Goal: Use online tool/utility: Use online tool/utility

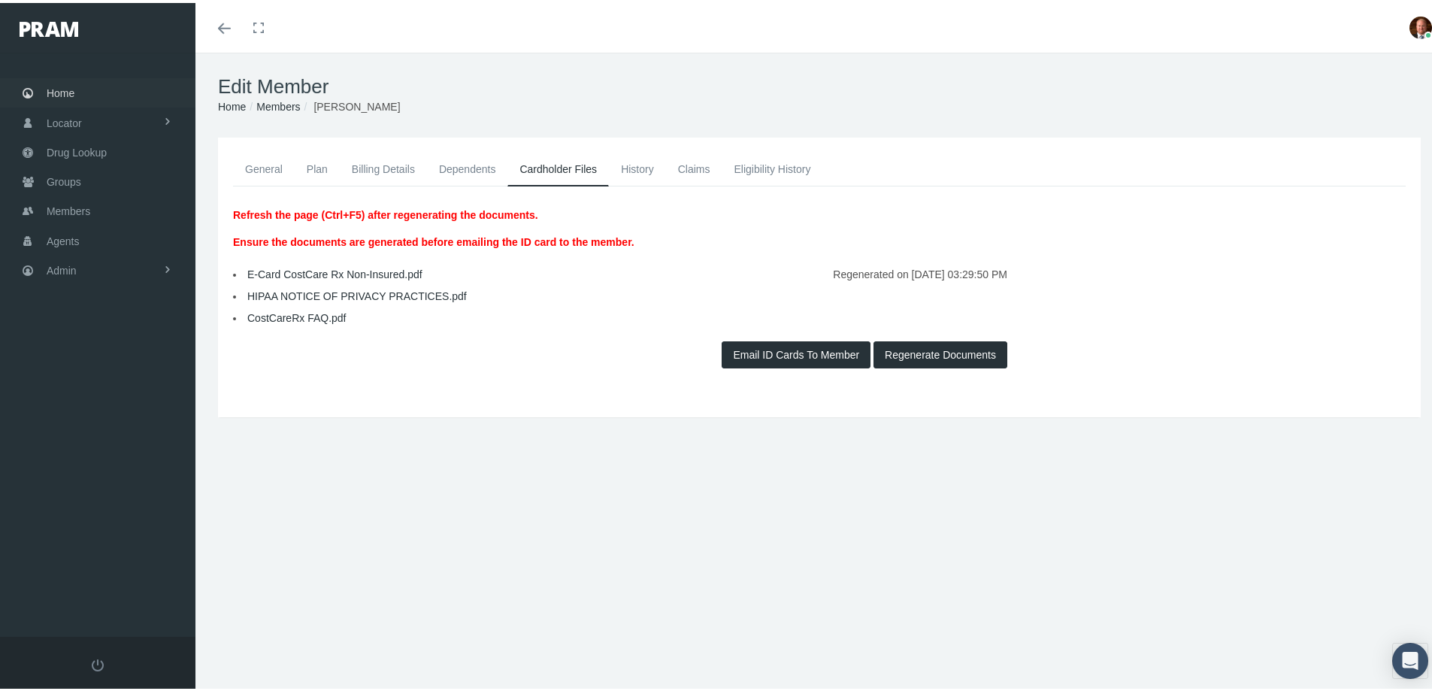
click at [79, 87] on link "Home" at bounding box center [97, 89] width 195 height 29
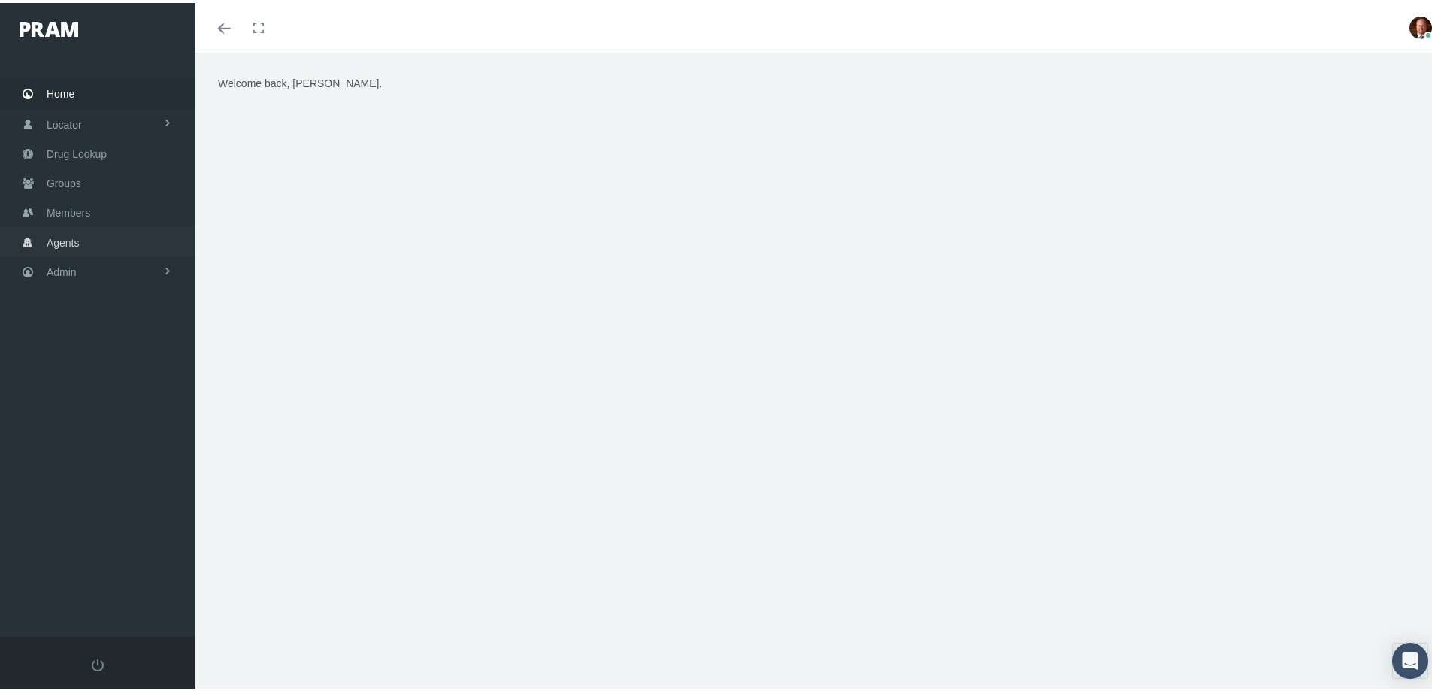
click at [67, 242] on span "Agents" at bounding box center [63, 239] width 33 height 29
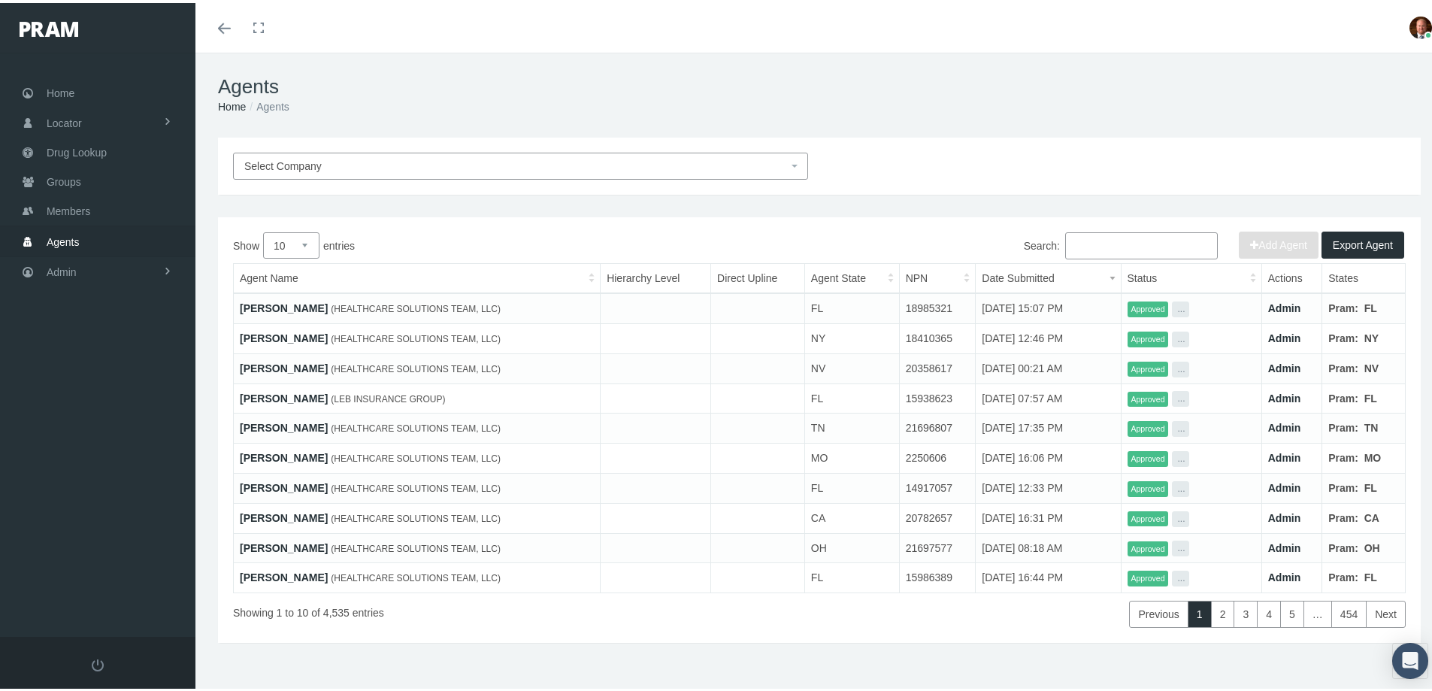
click at [1108, 237] on input "Search:" at bounding box center [1141, 242] width 153 height 27
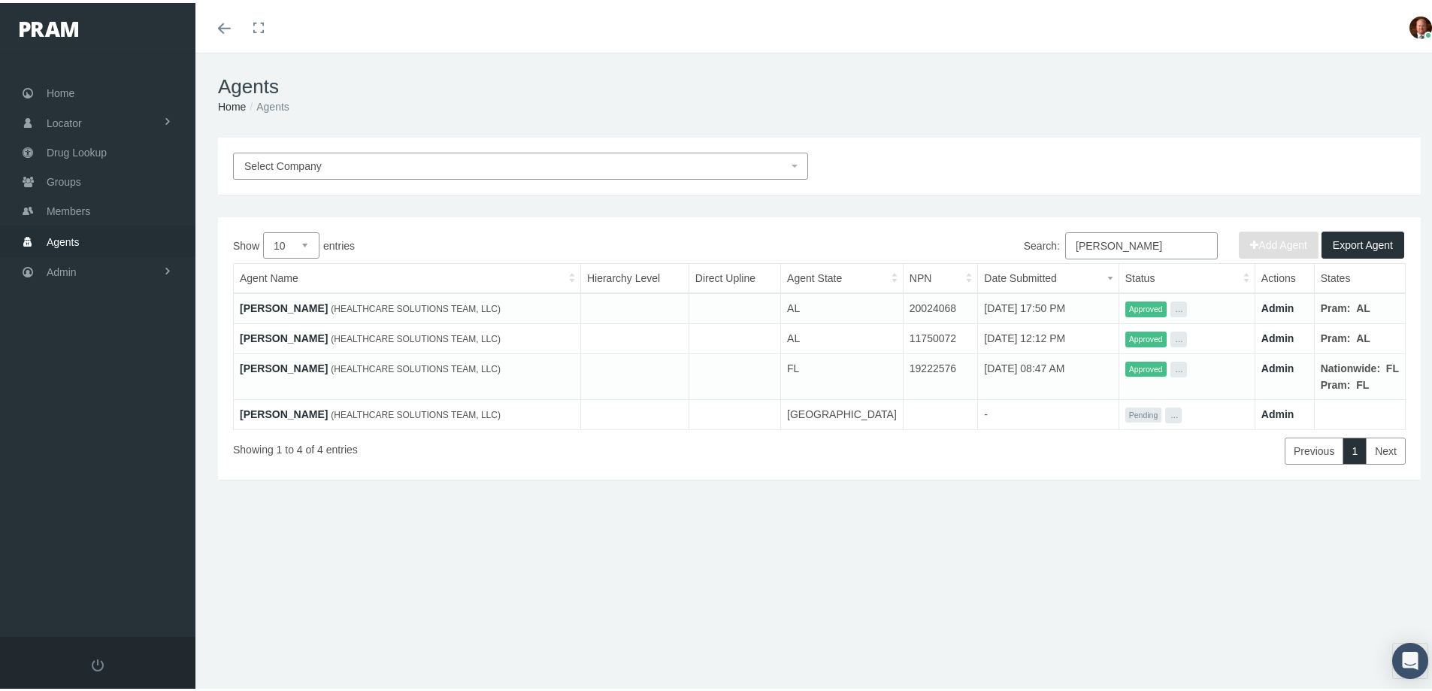
type input "hopkins"
click at [301, 367] on link "Stevie Hopkins" at bounding box center [284, 365] width 88 height 12
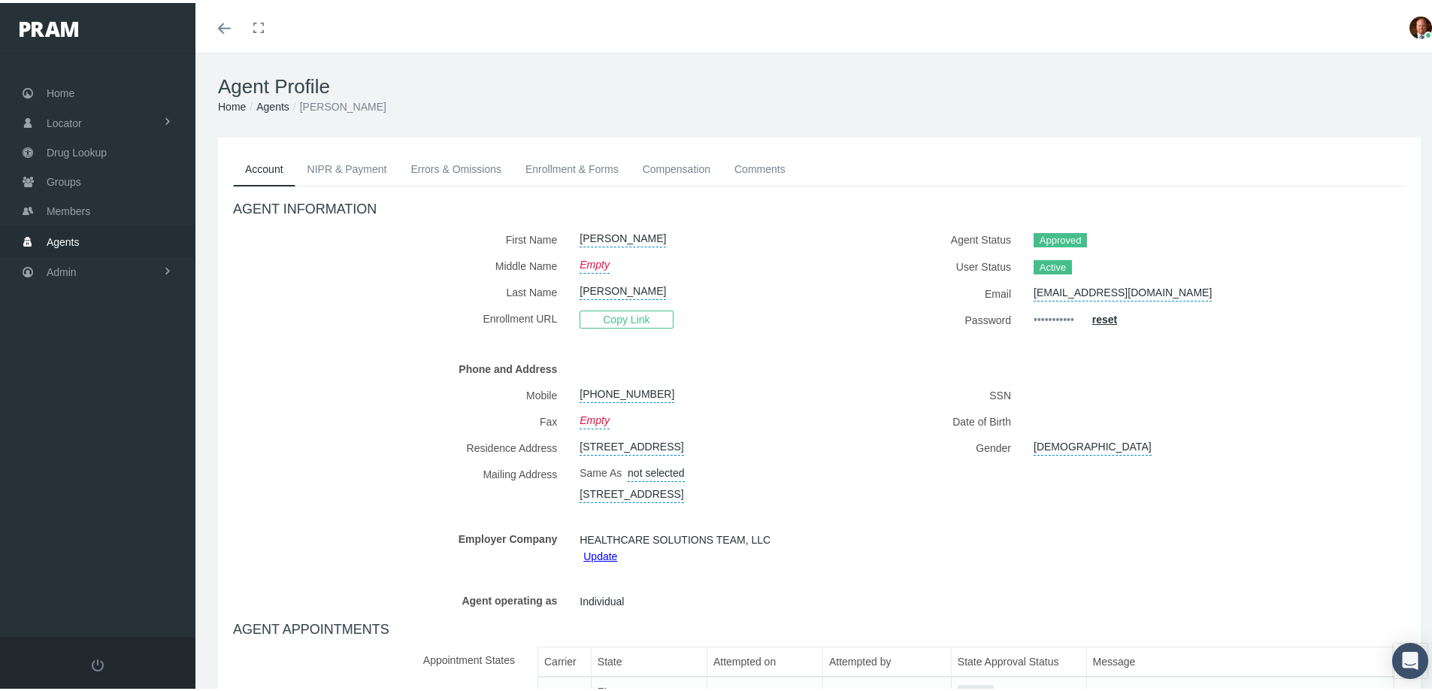
click at [354, 164] on link "NIPR & Payment" at bounding box center [347, 166] width 104 height 33
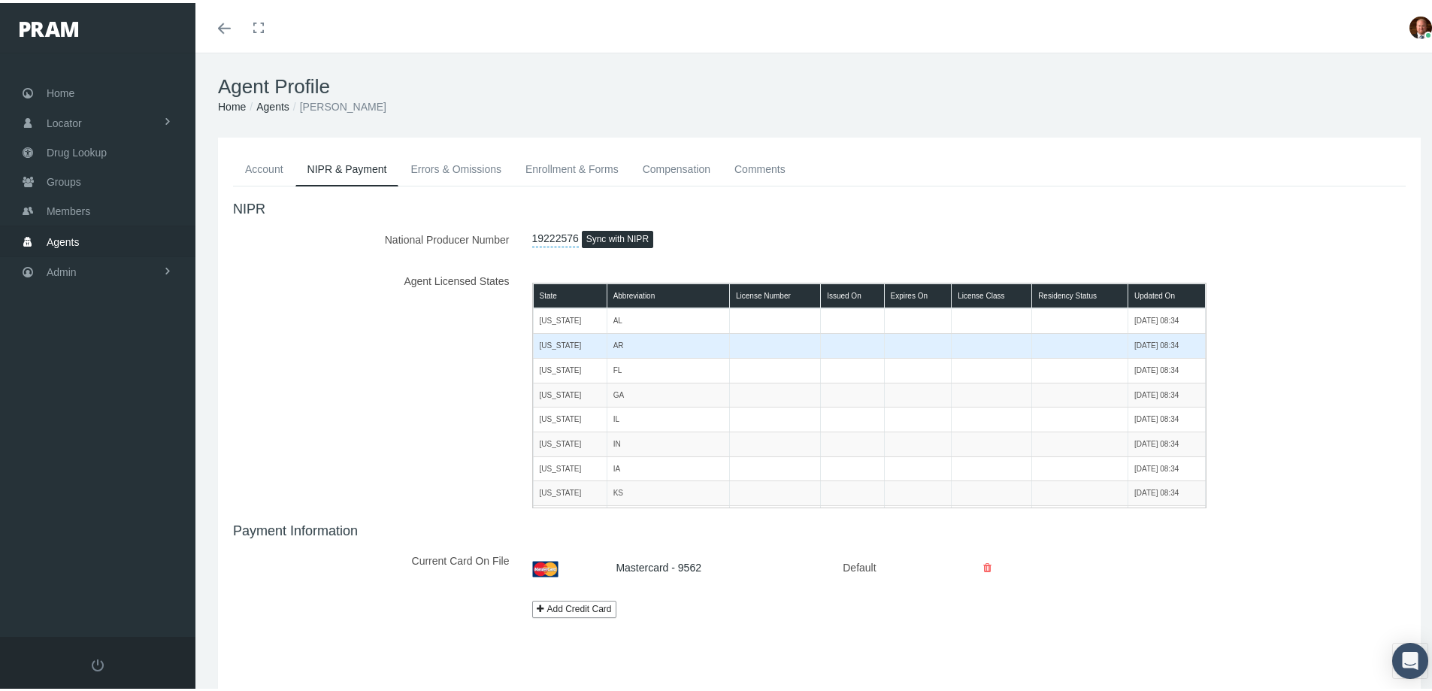
click at [583, 342] on td "Arkansas" at bounding box center [570, 343] width 74 height 25
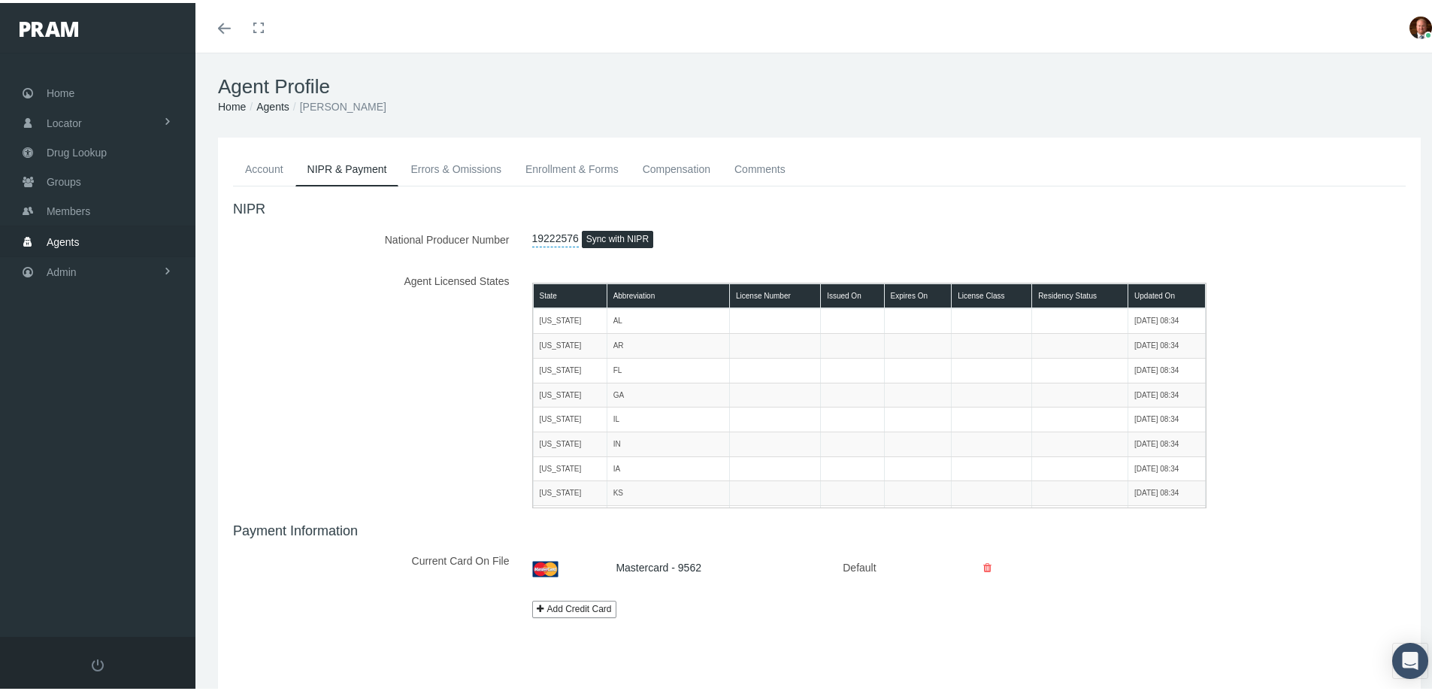
click at [614, 237] on button "Sync with NIPR" at bounding box center [617, 236] width 71 height 17
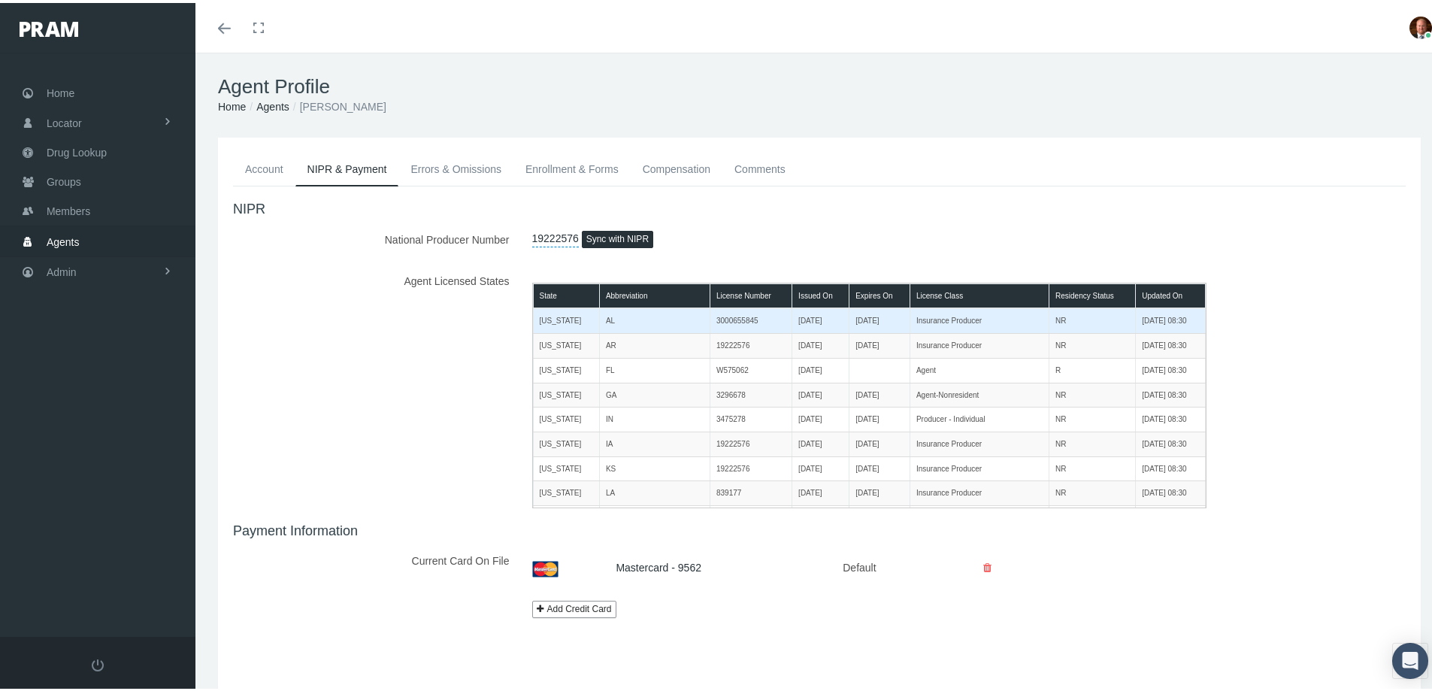
click at [654, 325] on td "AL" at bounding box center [654, 317] width 110 height 25
click at [986, 322] on td "Insurance Producer" at bounding box center [978, 317] width 139 height 25
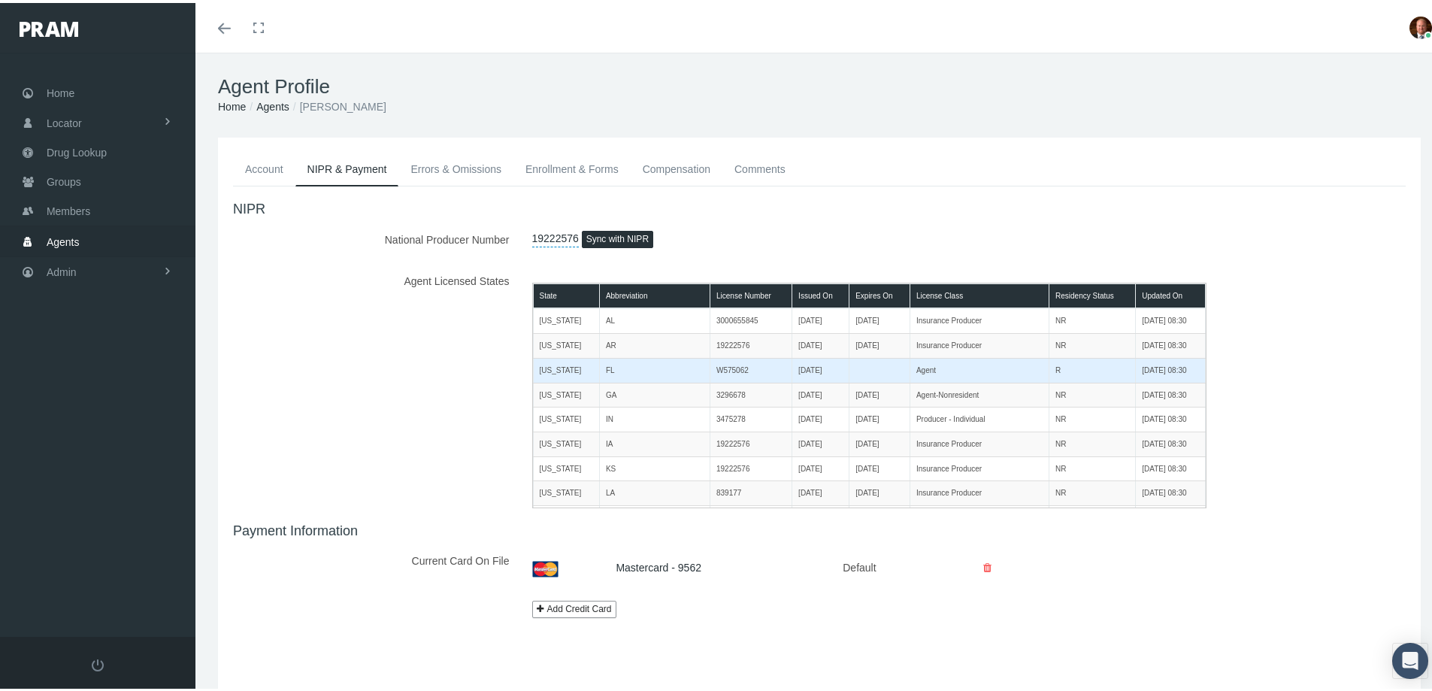
click at [792, 371] on td "06/25/2019" at bounding box center [820, 367] width 57 height 25
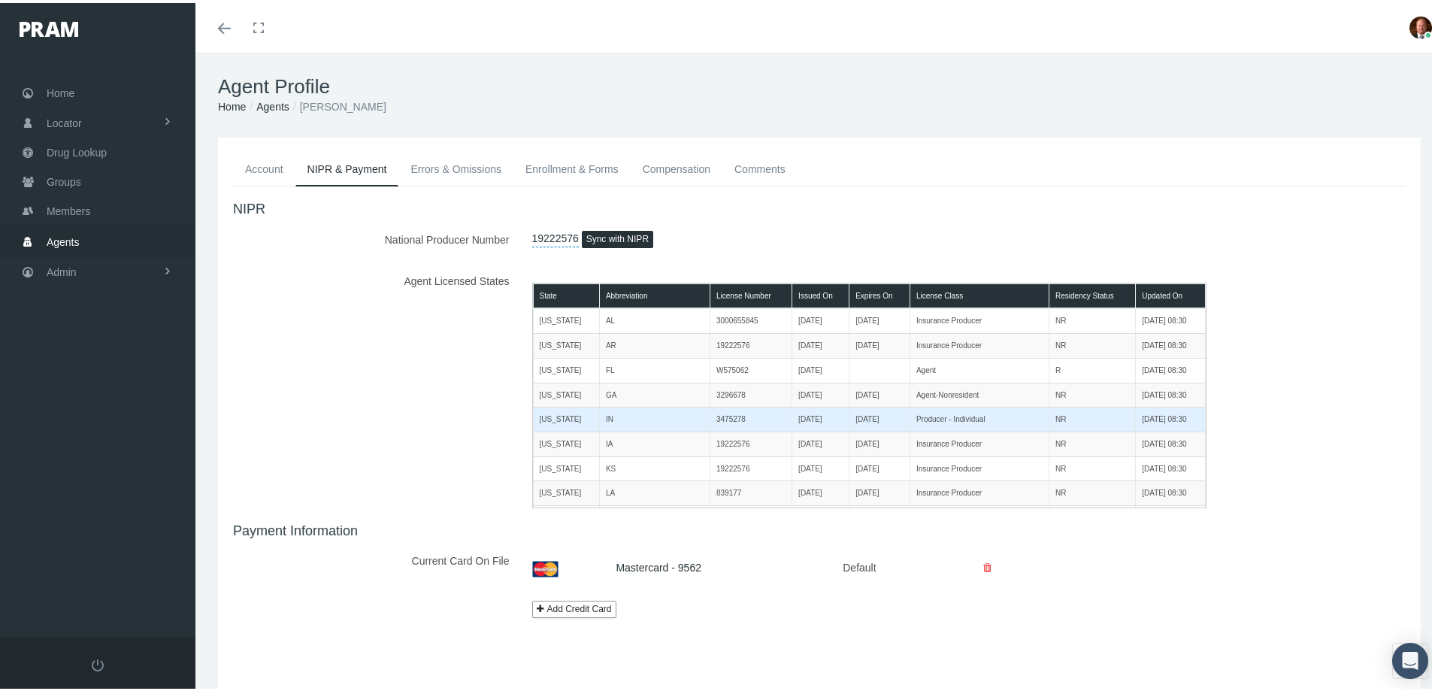
scroll to position [232, 0]
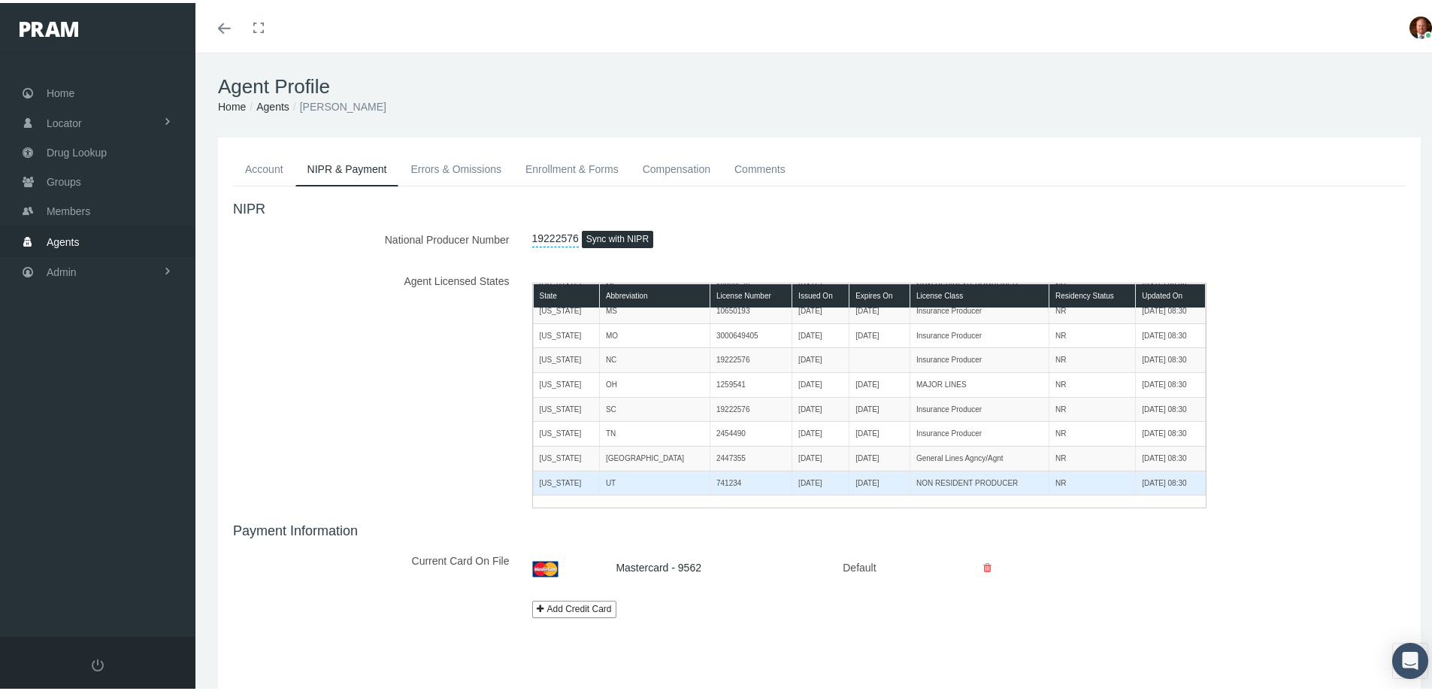
click at [710, 482] on td "741234" at bounding box center [751, 480] width 82 height 25
click at [544, 482] on td "Utah" at bounding box center [566, 480] width 66 height 25
click at [909, 477] on td "NON RESIDENT PRODUCER" at bounding box center [978, 480] width 139 height 25
click at [792, 475] on td "09/16/2019" at bounding box center [820, 480] width 57 height 25
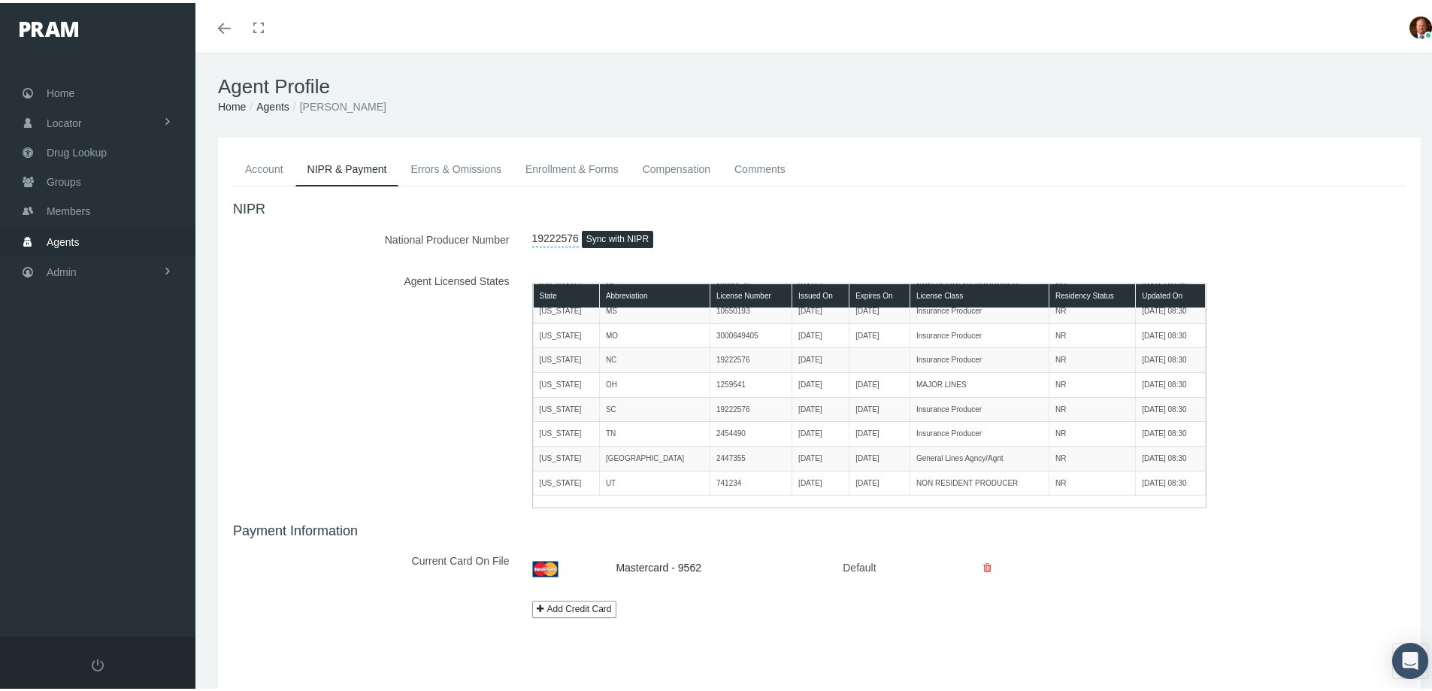
click at [452, 416] on label "Agent Licensed States" at bounding box center [371, 385] width 299 height 241
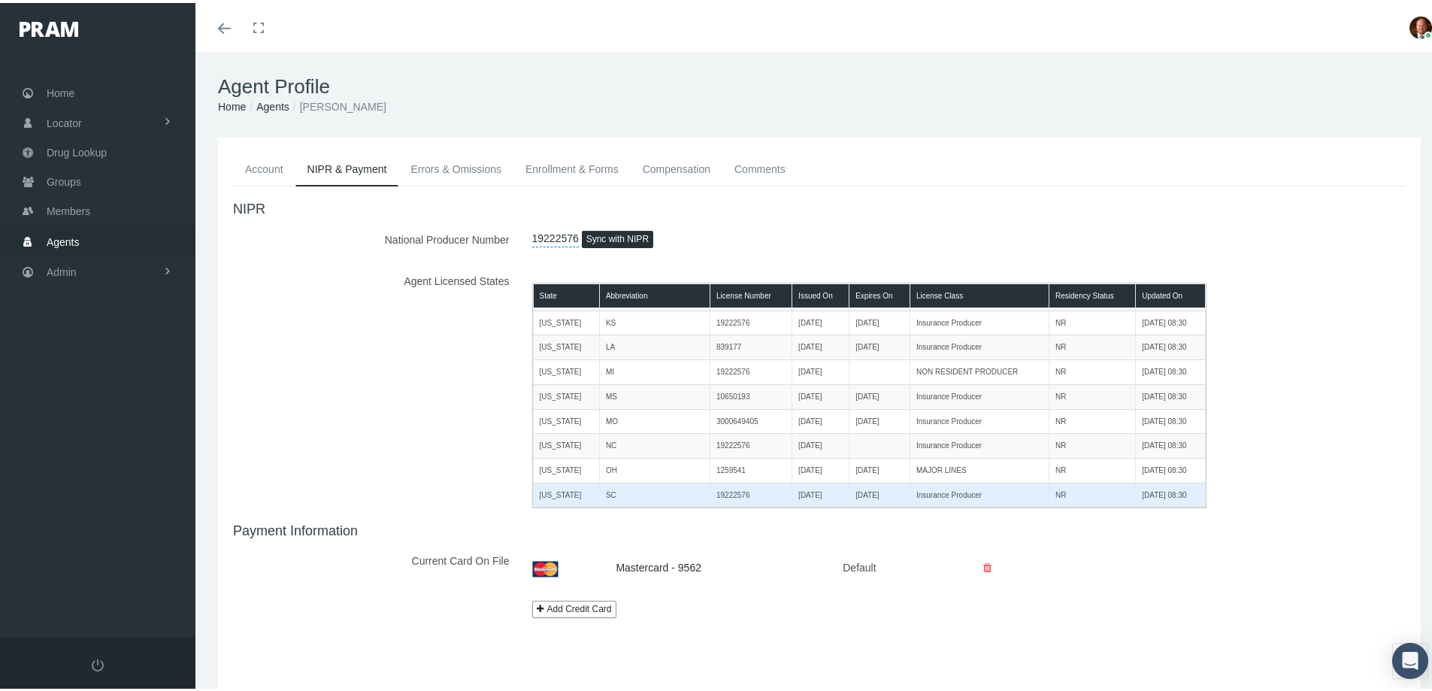
scroll to position [0, 0]
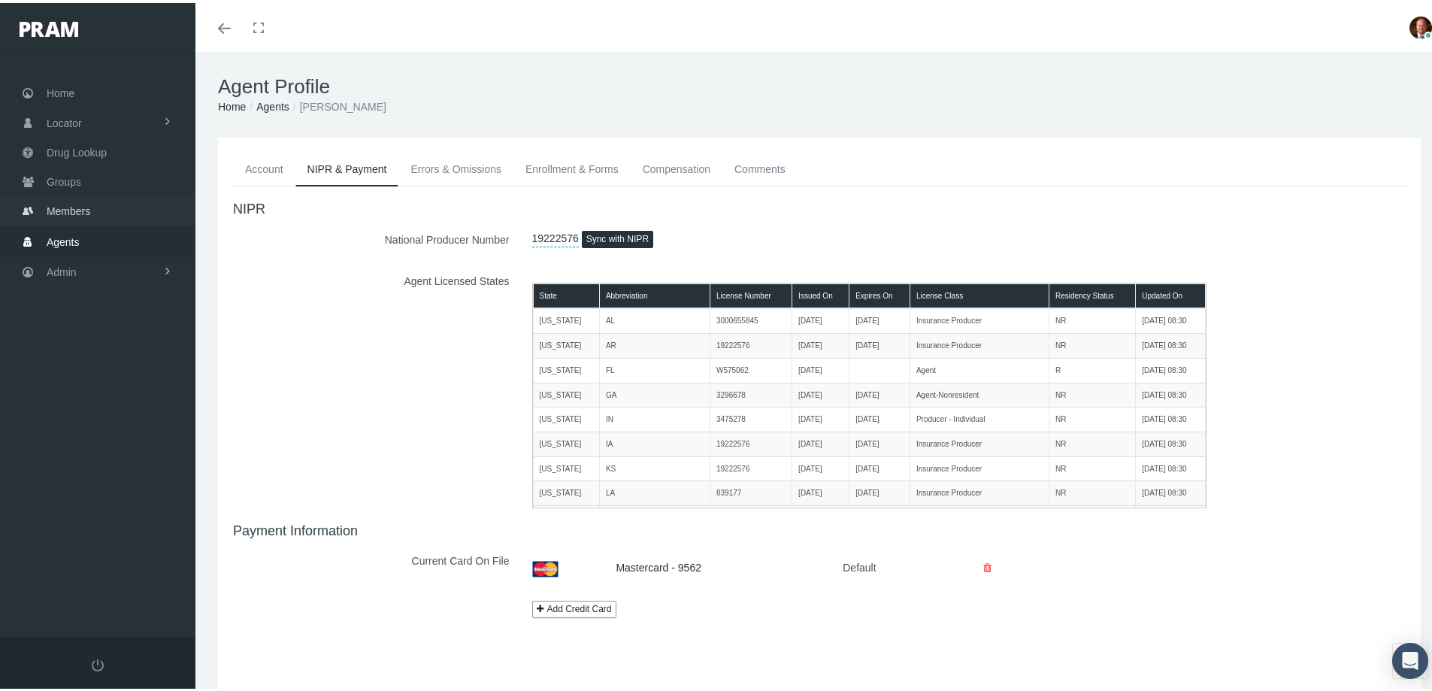
click at [73, 208] on span "Members" at bounding box center [69, 208] width 44 height 29
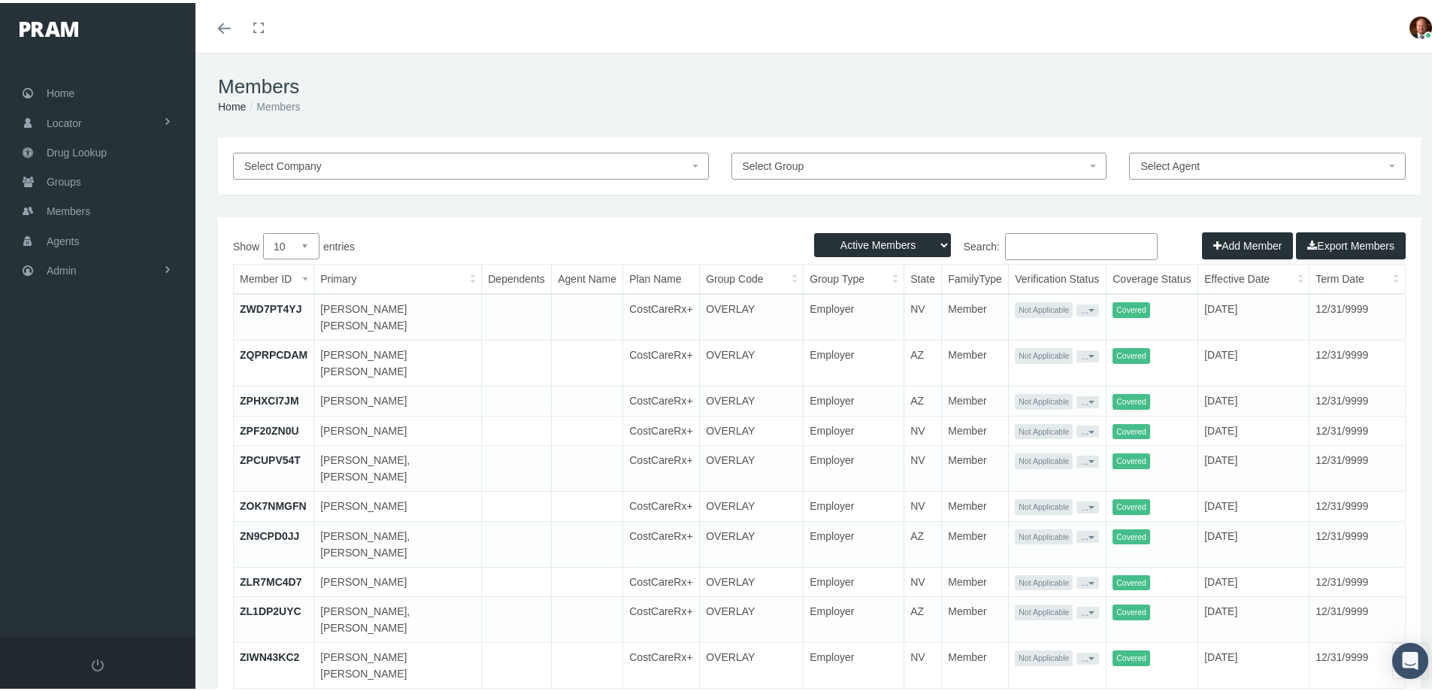
click at [1042, 247] on input "Search:" at bounding box center [1081, 243] width 153 height 27
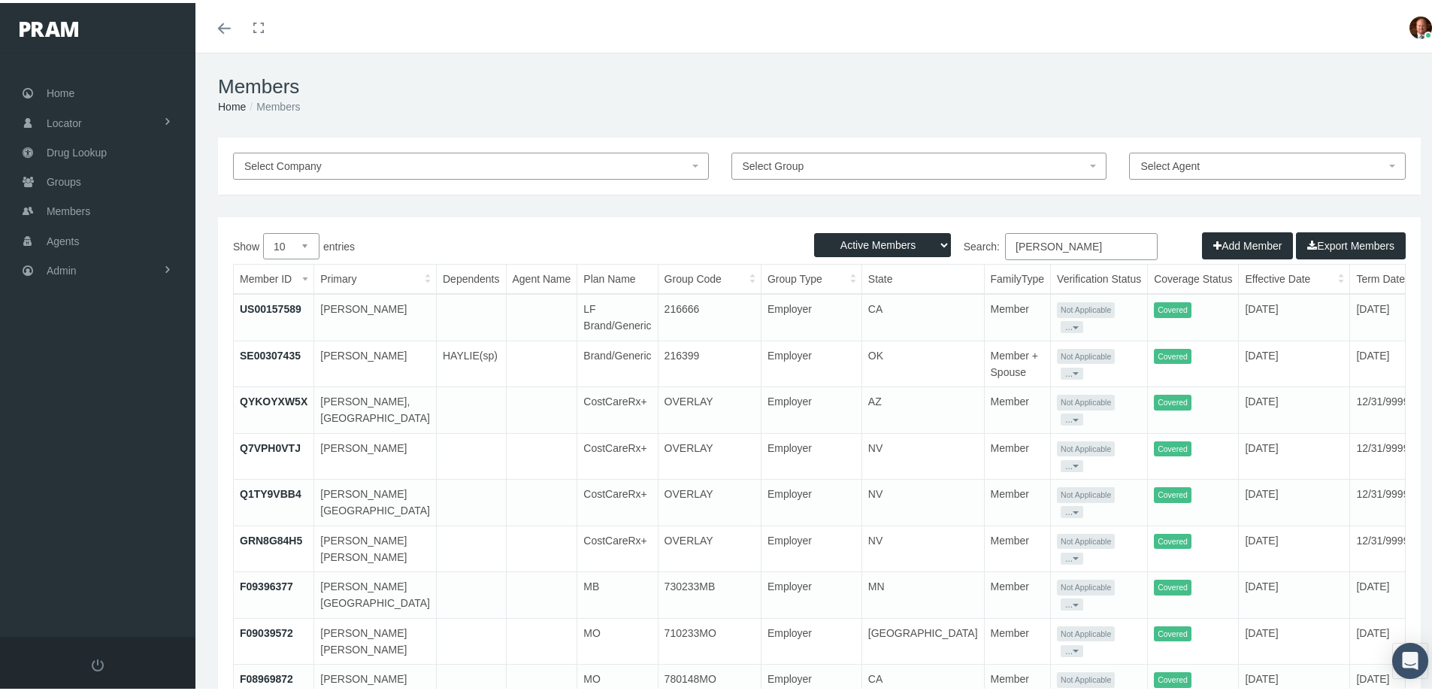
type input "[PERSON_NAME]"
click at [306, 247] on select "10 25 50 100" at bounding box center [291, 243] width 56 height 26
select select "25"
click at [263, 230] on select "10 25 50 100" at bounding box center [291, 243] width 56 height 26
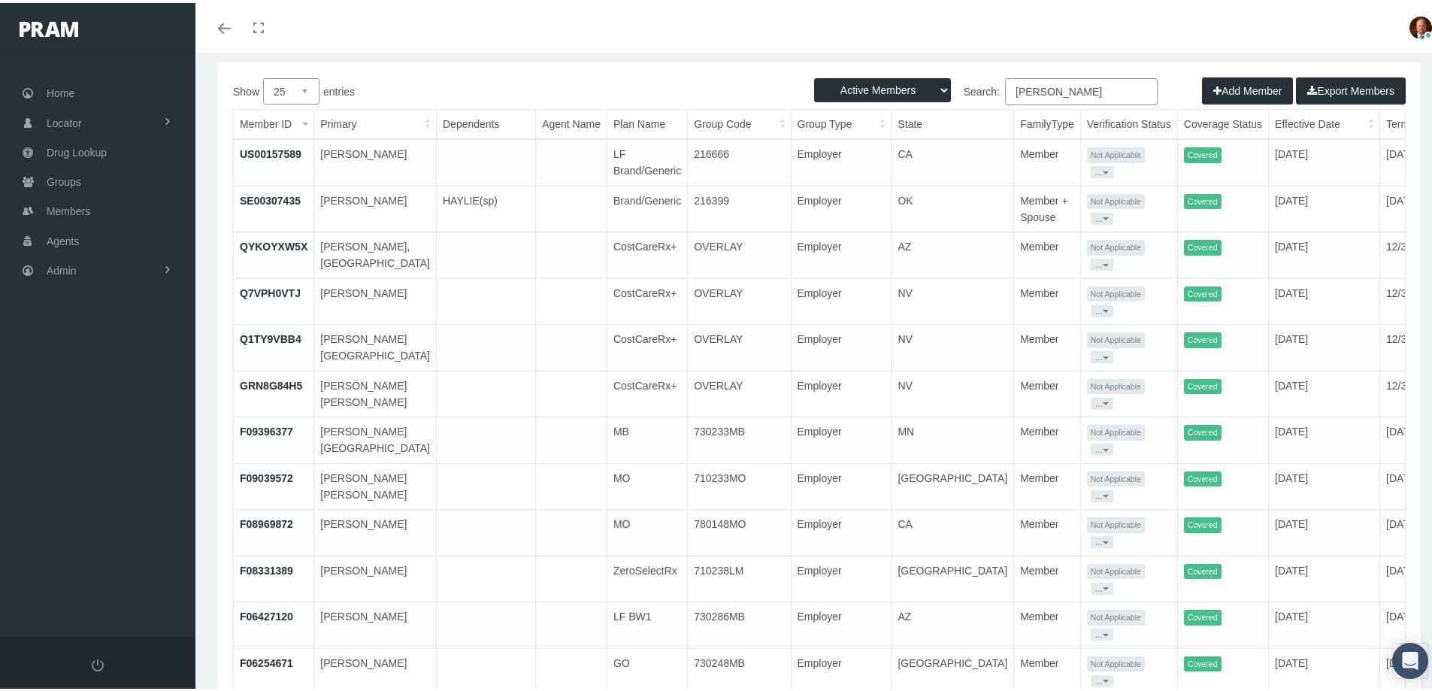
scroll to position [80, 0]
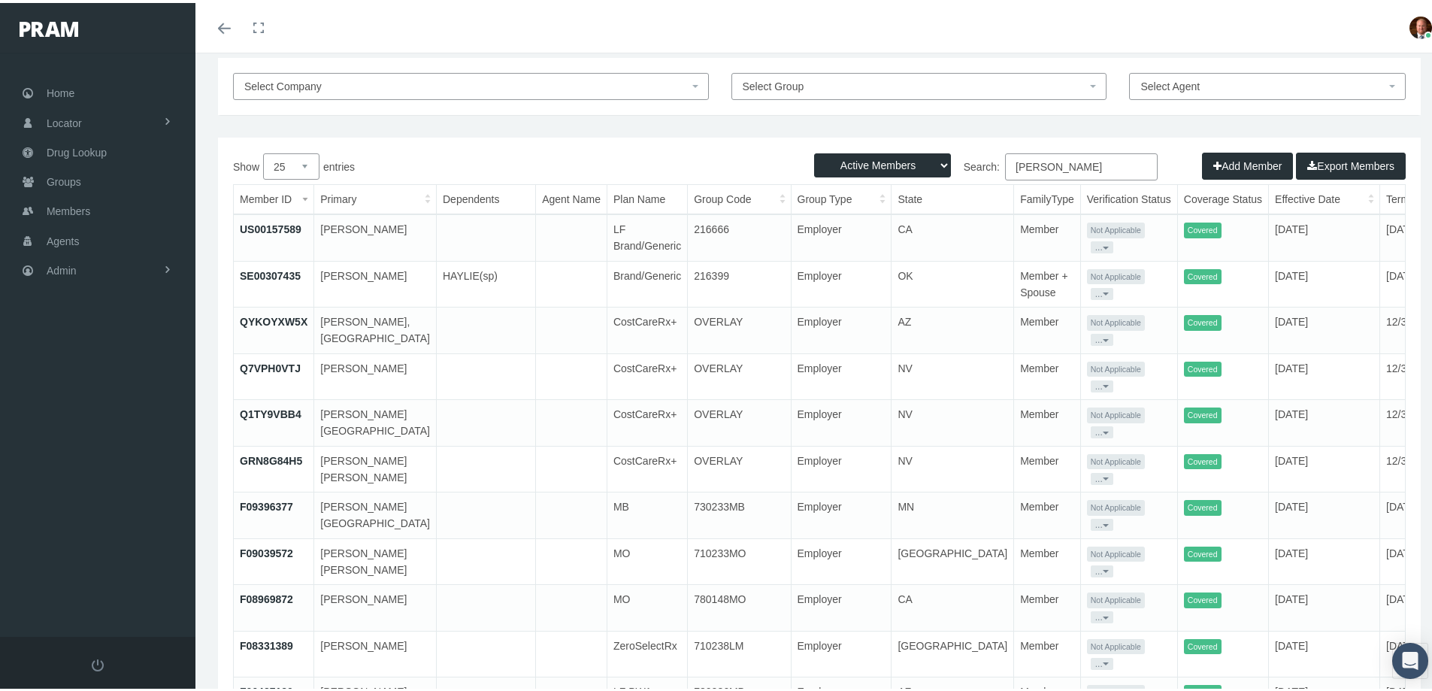
click at [286, 223] on link "US00157589" at bounding box center [271, 226] width 62 height 12
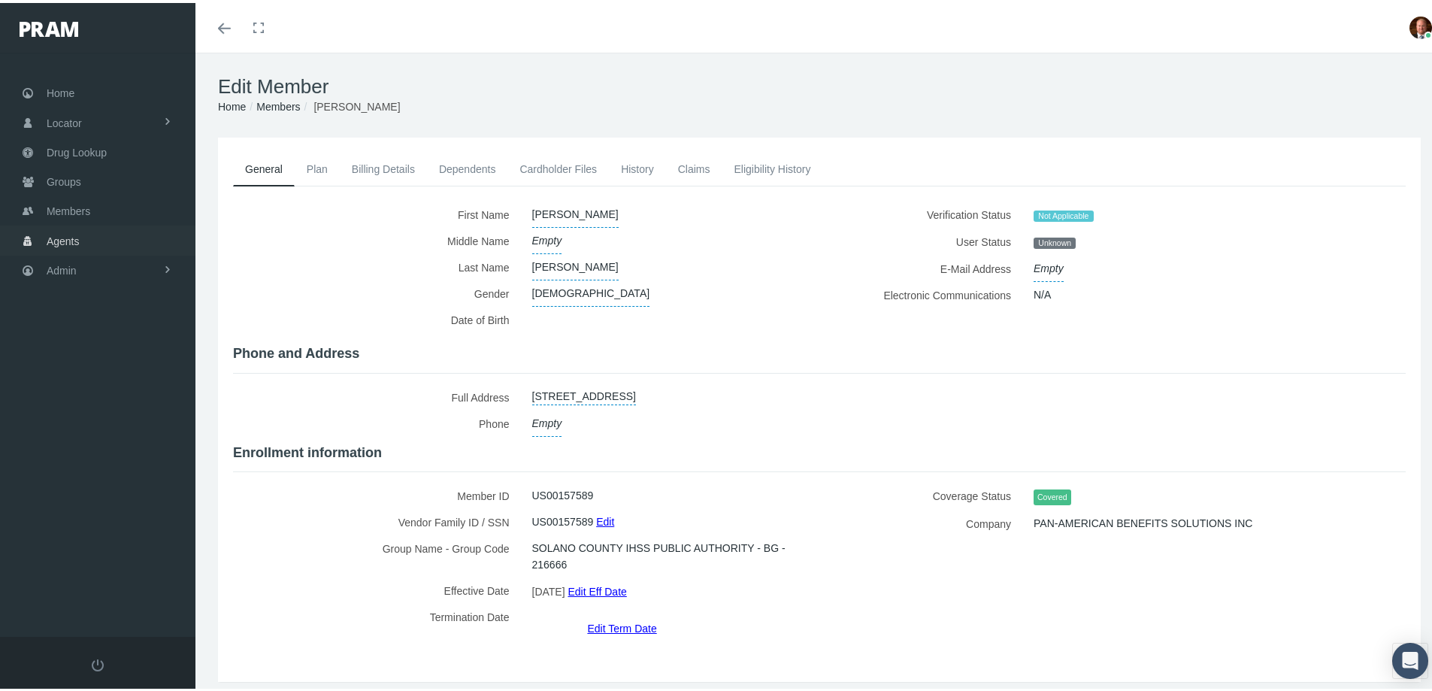
click at [59, 238] on span "Agents" at bounding box center [63, 238] width 33 height 29
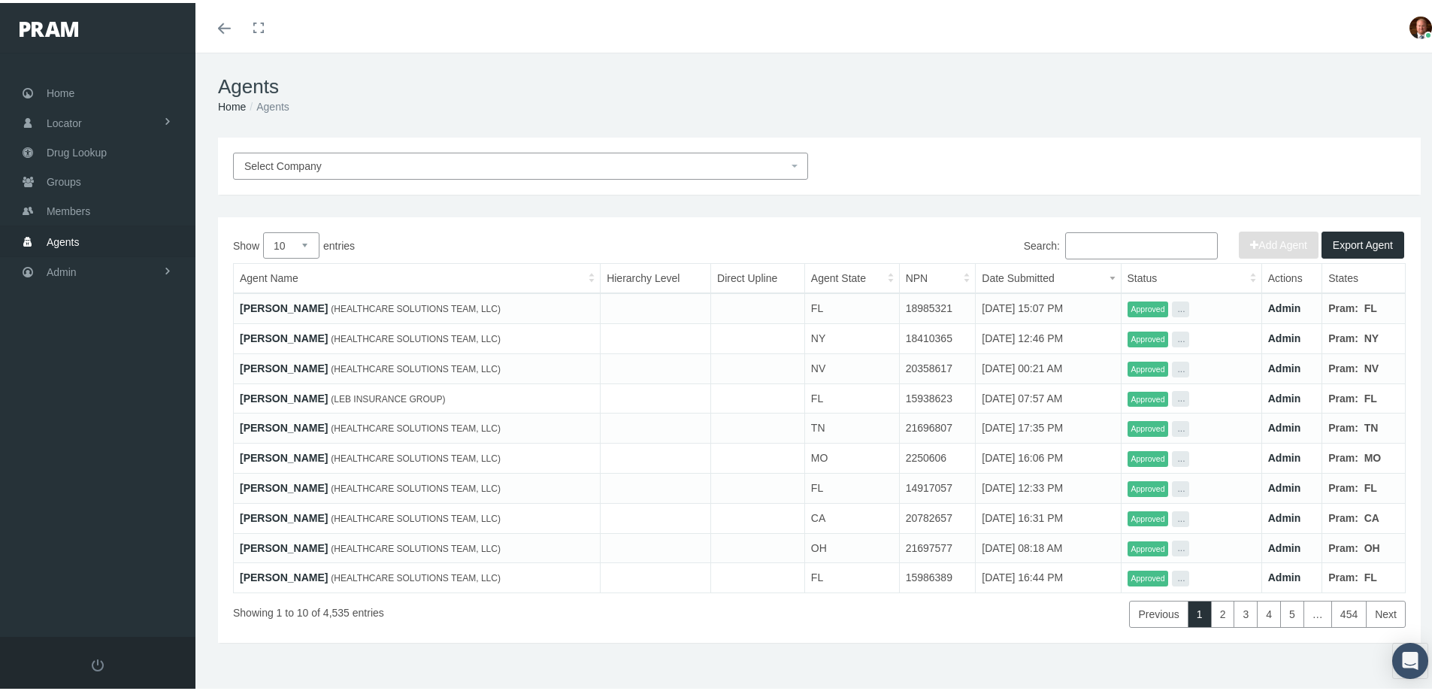
click at [1085, 239] on input "Search:" at bounding box center [1141, 242] width 153 height 27
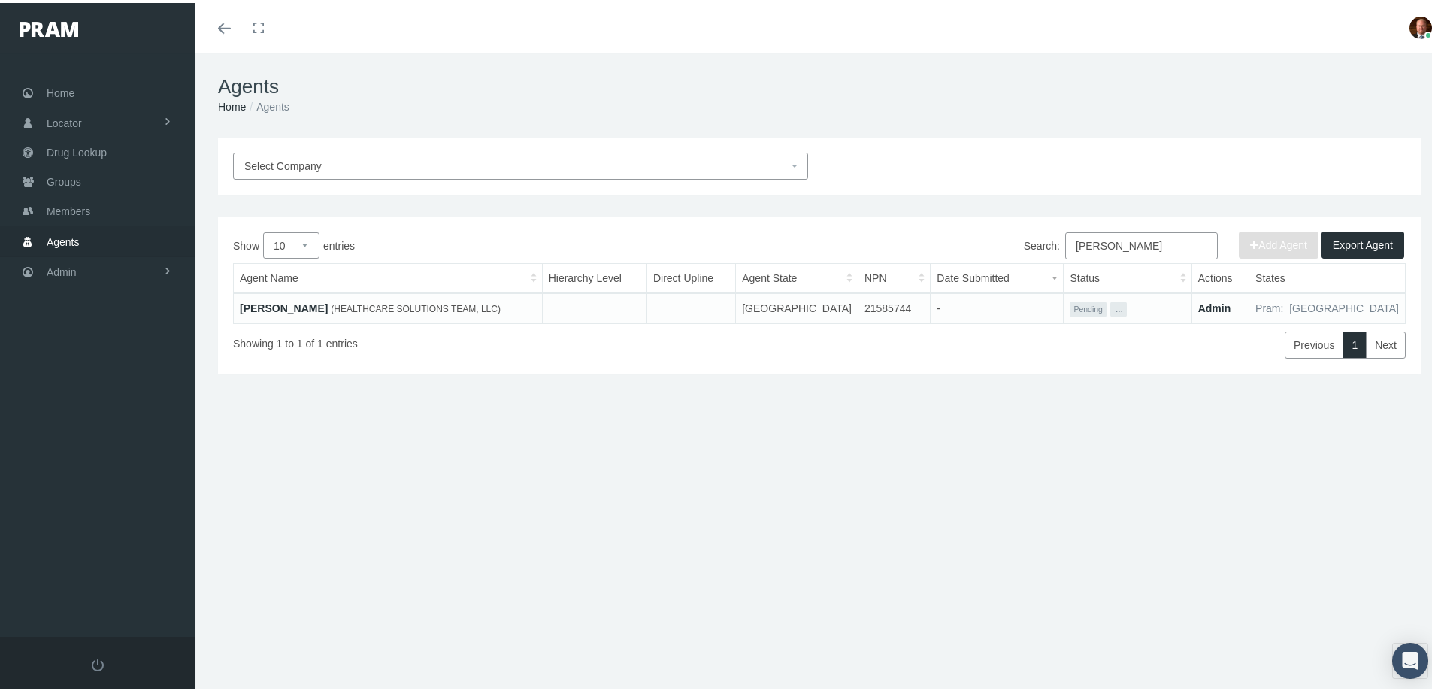
type input "ochoa"
click at [292, 305] on link "[PERSON_NAME]" at bounding box center [284, 305] width 88 height 12
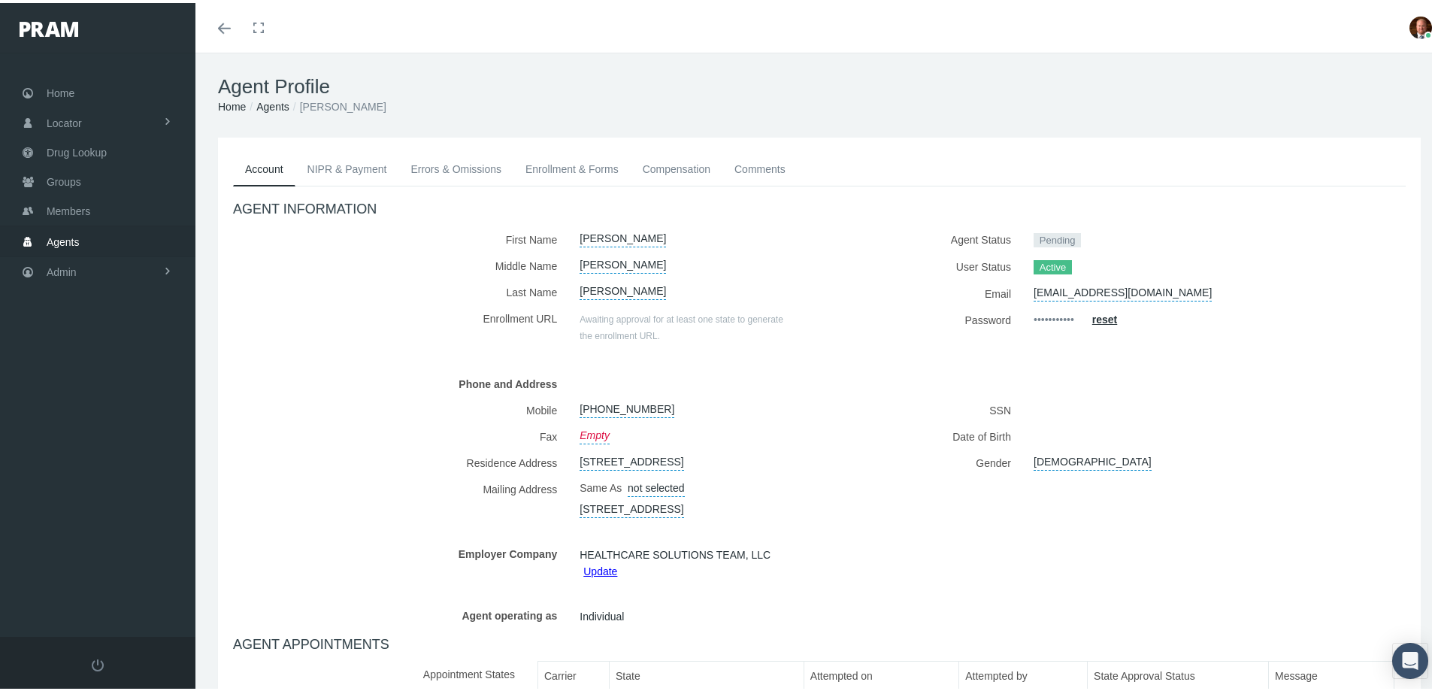
click at [604, 263] on link "[PERSON_NAME]" at bounding box center [623, 260] width 86 height 21
drag, startPoint x: 631, startPoint y: 259, endPoint x: 574, endPoint y: 271, distance: 58.2
click at [574, 271] on div "[PERSON_NAME] [PERSON_NAME]" at bounding box center [688, 263] width 240 height 26
type input "[PERSON_NAME]"
click at [755, 261] on icon "submit" at bounding box center [759, 260] width 9 height 9
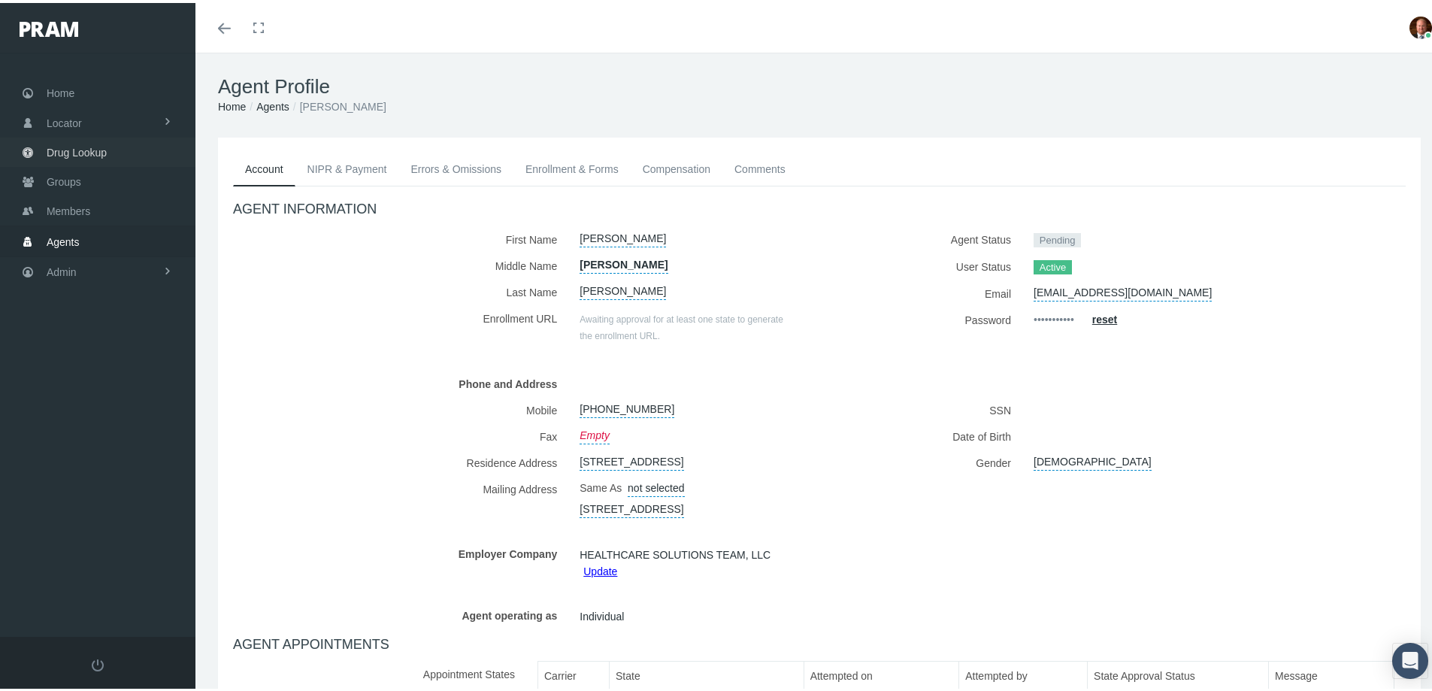
click at [78, 151] on span "Drug Lookup" at bounding box center [77, 149] width 60 height 29
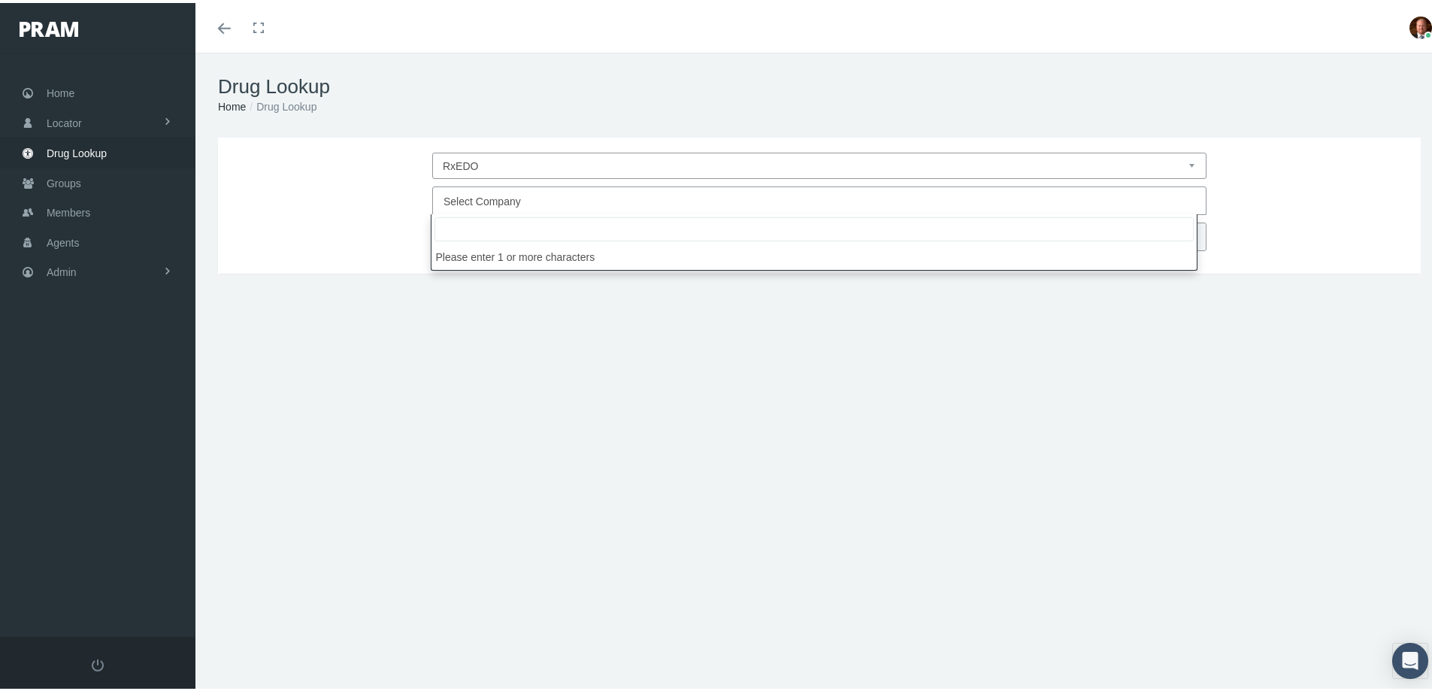
click at [478, 198] on span "Select Company" at bounding box center [481, 198] width 77 height 12
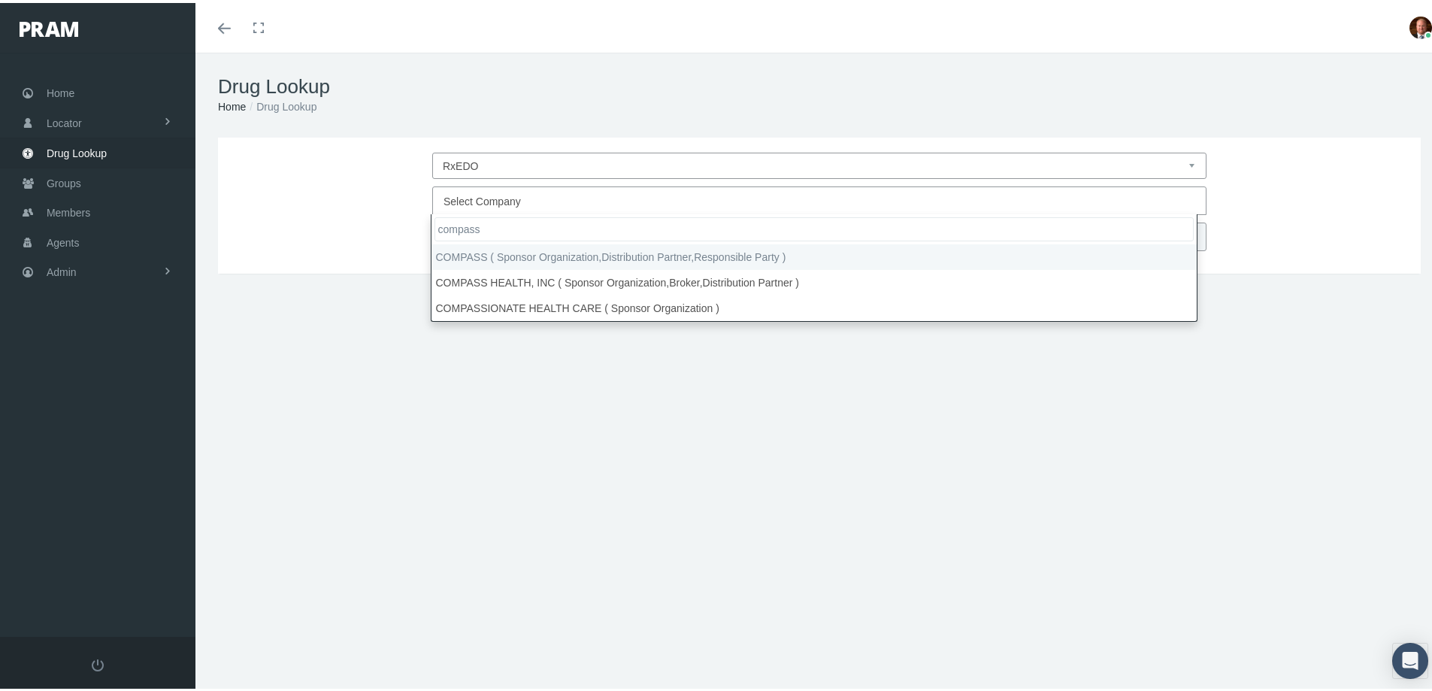
type input "compass"
select select "4759"
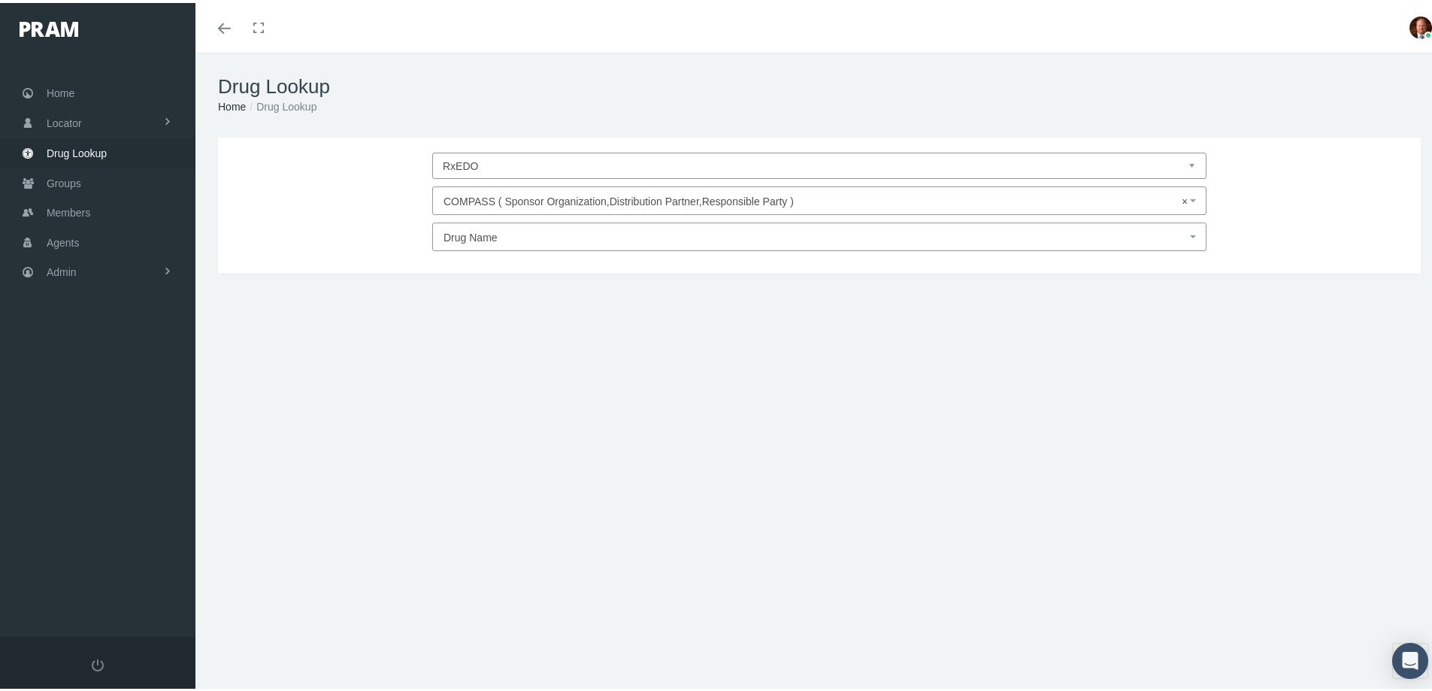
click at [483, 245] on span "Drug Name" at bounding box center [819, 233] width 774 height 29
type input "zepbound"
select select "Zepbound"
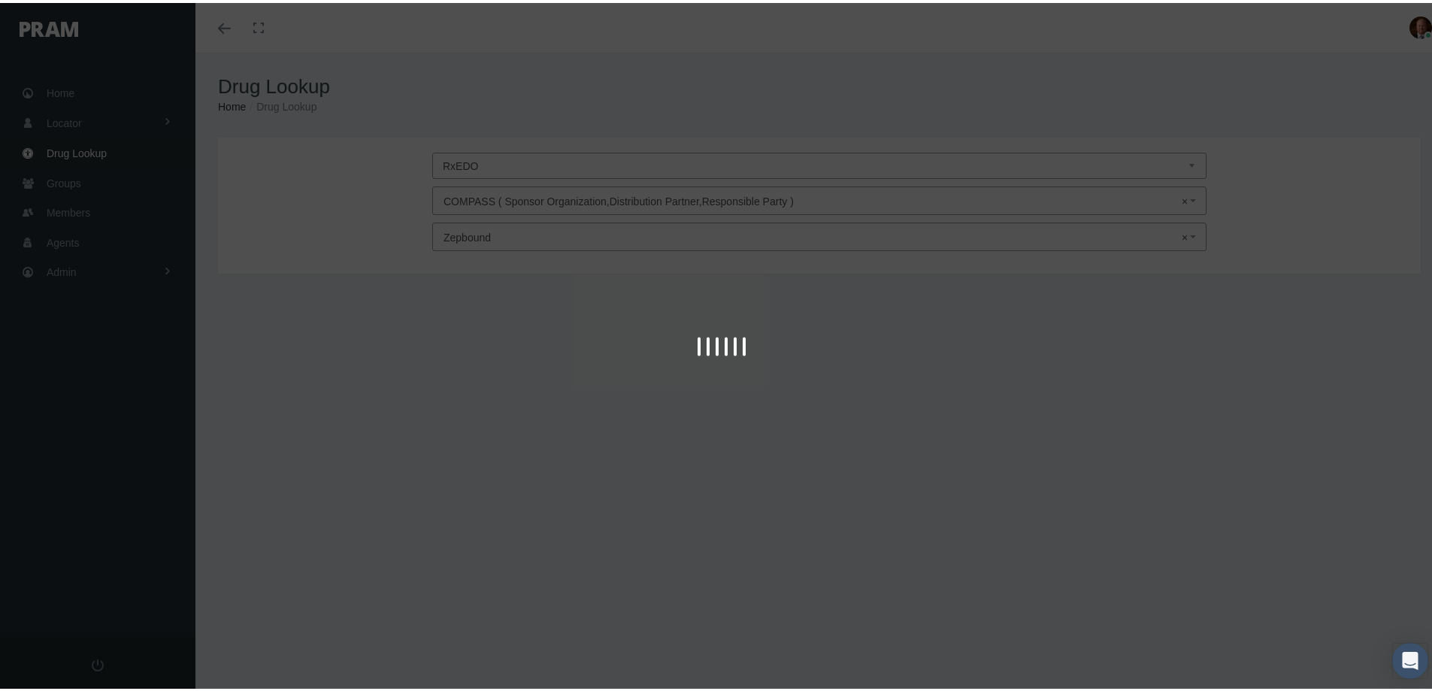
type input "30"
select select "Solution"
select select "10 MG/0.5ML"
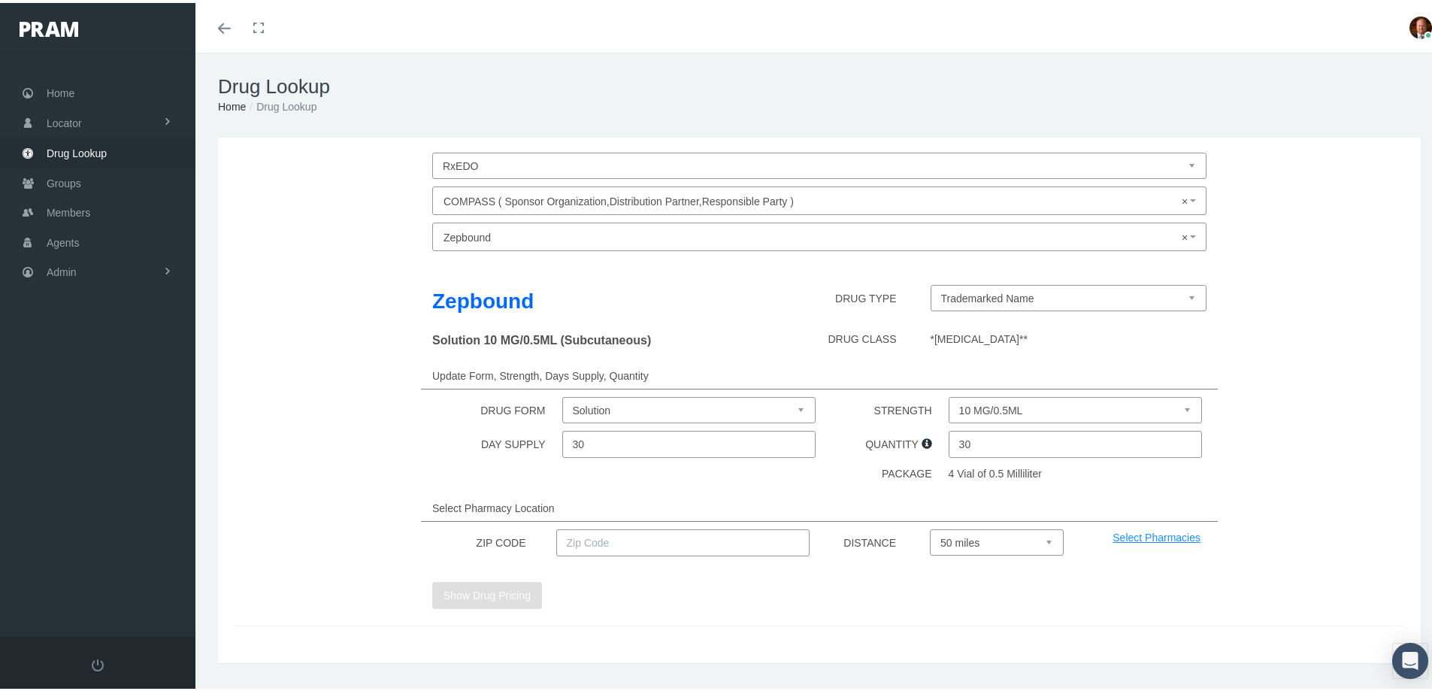
click at [725, 409] on select "Solution Solution Auto-injector" at bounding box center [689, 407] width 254 height 26
select select "Solution Auto-injector"
click at [562, 413] on select "Solution Solution Auto-injector" at bounding box center [689, 407] width 254 height 26
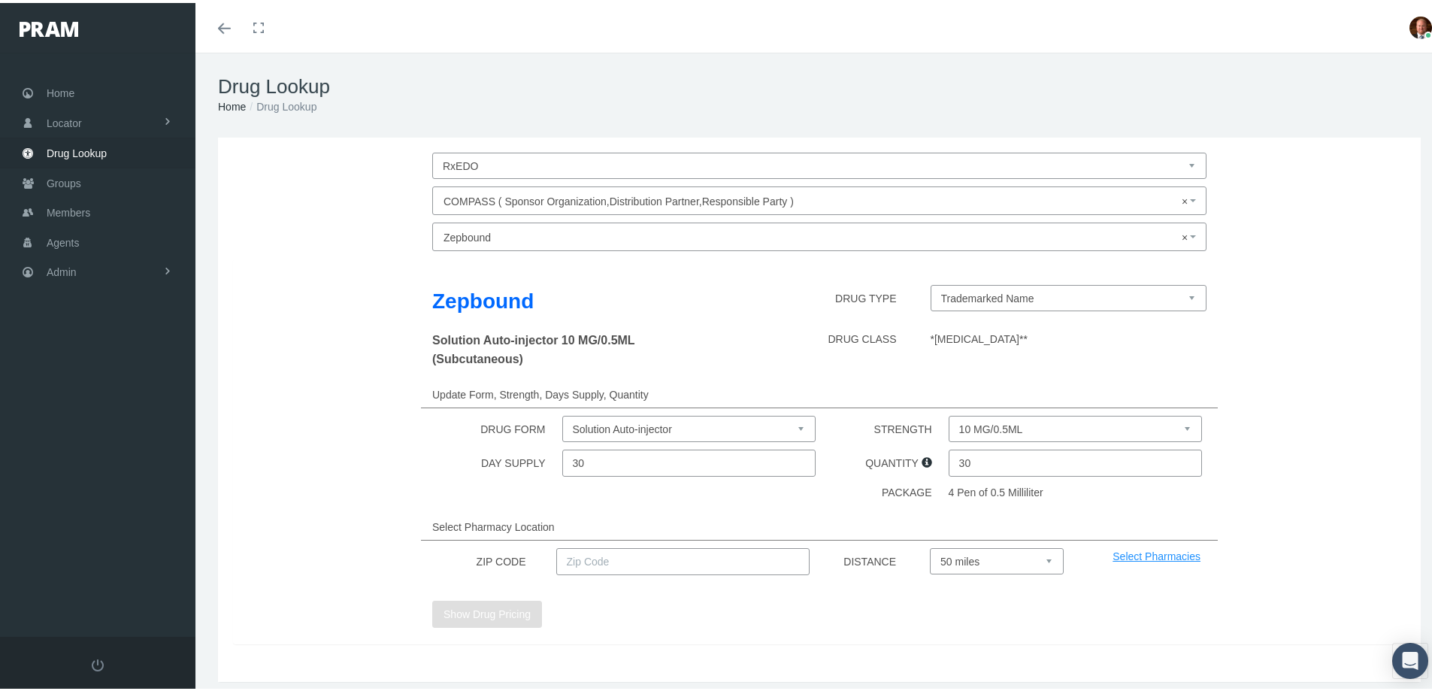
click at [993, 423] on select "10 MG/0.5ML 12.5 MG/0.5ML 15 MG/0.5ML 2.5 MG/0.5ML 5 MG/0.5ML 7.5 MG/0.5ML" at bounding box center [1076, 426] width 254 height 26
select select "5 MG/0.5ML"
click at [949, 413] on select "10 MG/0.5ML 12.5 MG/0.5ML 15 MG/0.5ML 2.5 MG/0.5ML 5 MG/0.5ML 7.5 MG/0.5ML" at bounding box center [1076, 426] width 254 height 26
drag, startPoint x: 970, startPoint y: 462, endPoint x: 947, endPoint y: 465, distance: 22.7
click at [949, 465] on input "30" at bounding box center [1076, 459] width 254 height 27
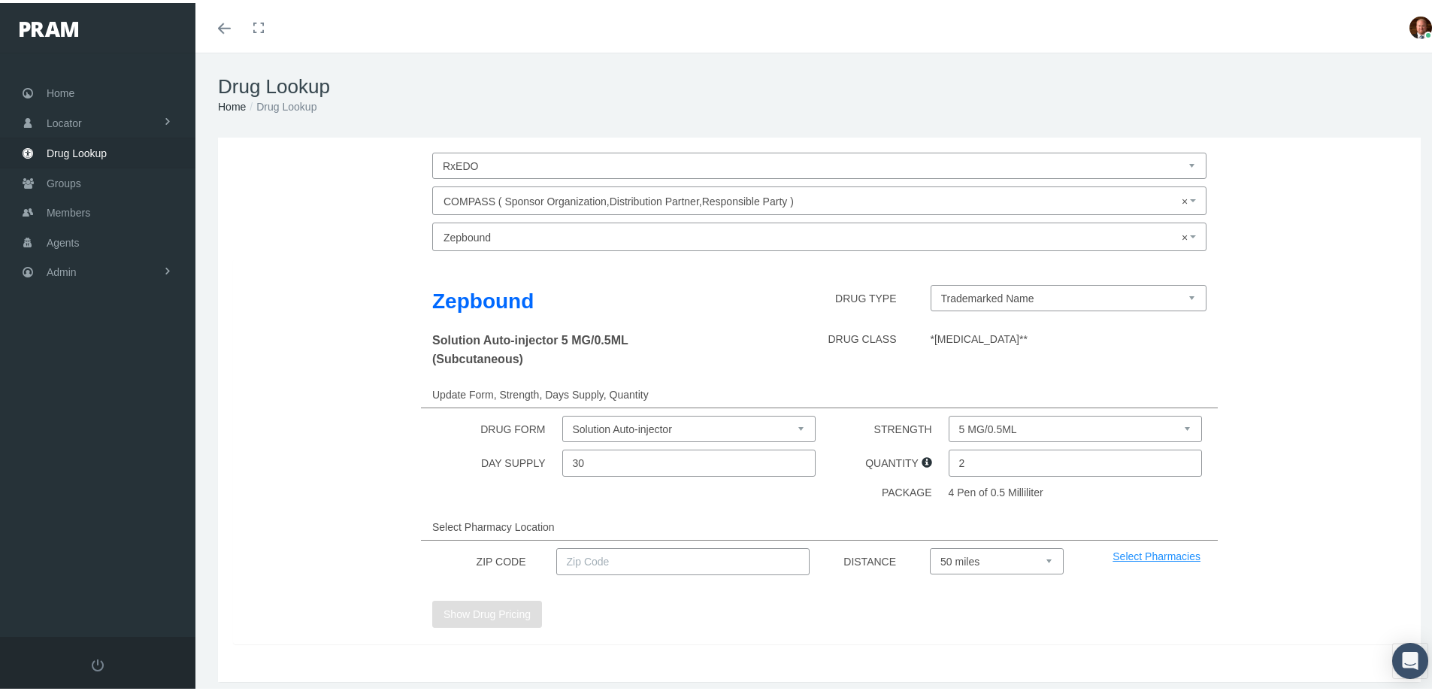
type input "2"
click at [617, 563] on input "text" at bounding box center [683, 558] width 254 height 27
type input "92886"
click at [958, 562] on select "Select 5 miles 10 miles 20 miles 30 miles 40 miles 50 miles" at bounding box center [997, 558] width 134 height 26
select select "20"
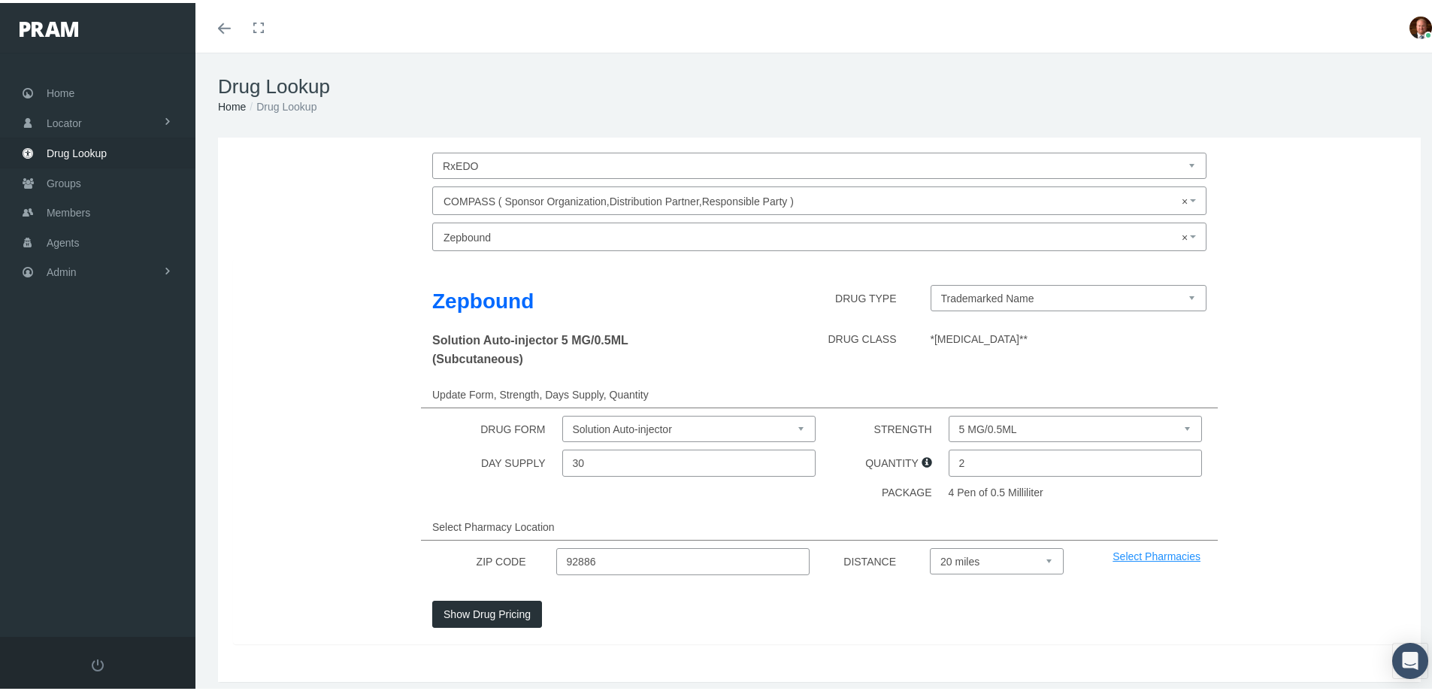
click at [930, 545] on select "Select 5 miles 10 miles 20 miles 30 miles 40 miles 50 miles" at bounding box center [997, 558] width 134 height 26
click at [498, 610] on button "Show Drug Pricing" at bounding box center [487, 611] width 110 height 27
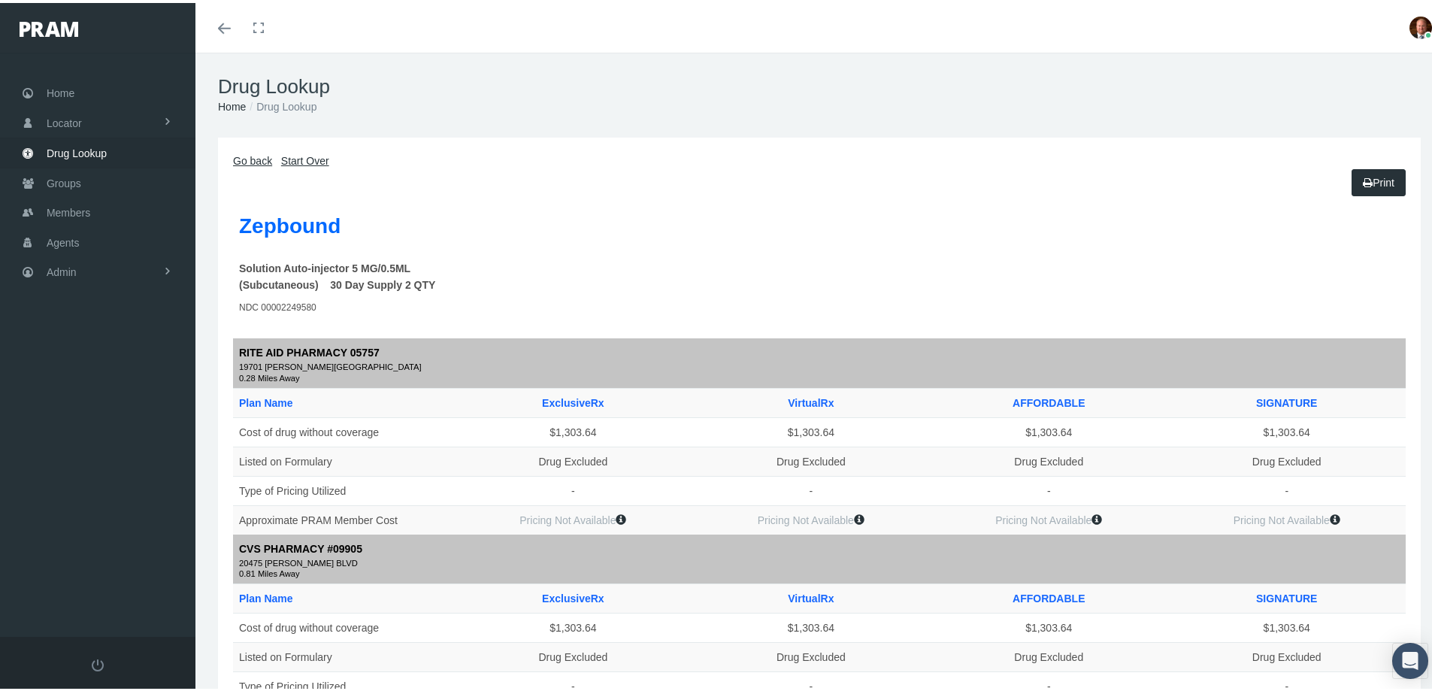
click at [253, 159] on link "Go back" at bounding box center [252, 158] width 39 height 12
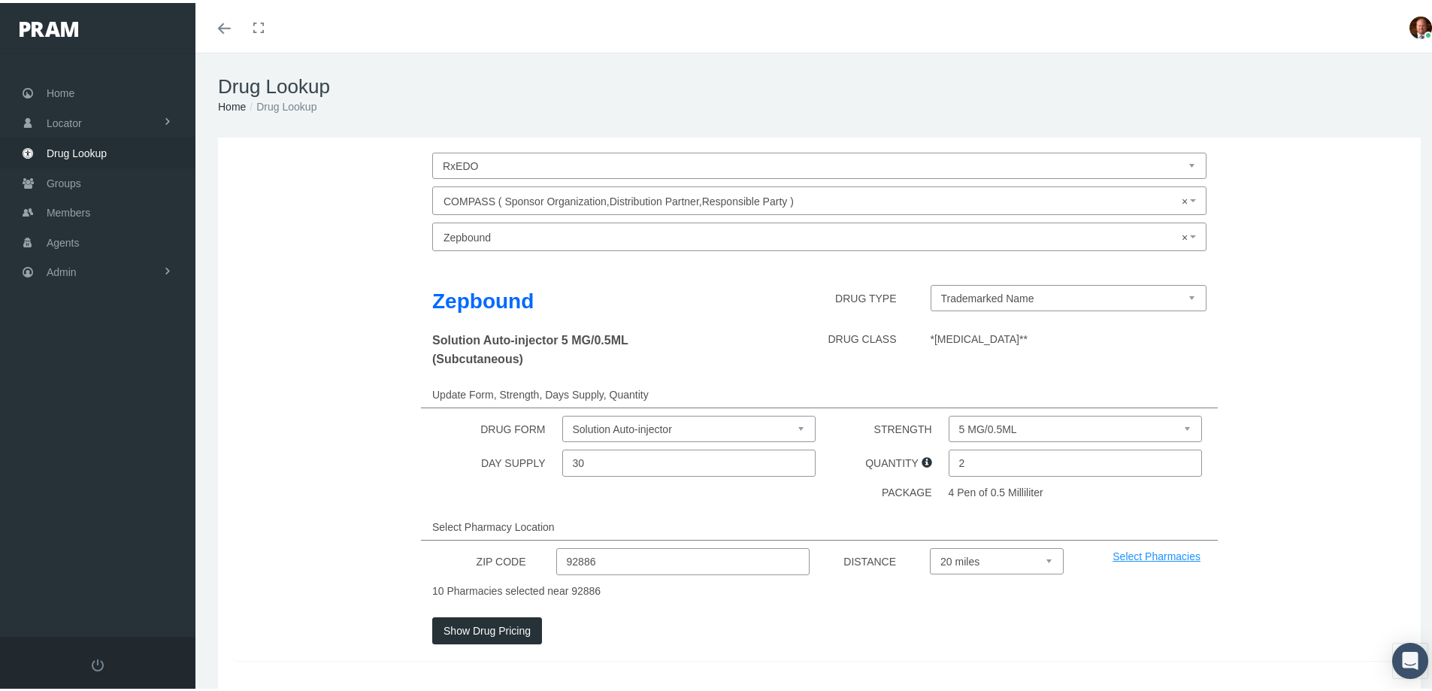
click at [954, 421] on select "10 MG/0.5ML 12.5 MG/0.5ML 15 MG/0.5ML 2.5 MG/0.5ML 5 MG/0.5ML 7.5 MG/0.5ML" at bounding box center [1076, 426] width 254 height 26
select select "12.5 MG/0.5ML"
click at [949, 413] on select "10 MG/0.5ML 12.5 MG/0.5ML 15 MG/0.5ML 2.5 MG/0.5ML 5 MG/0.5ML 7.5 MG/0.5ML" at bounding box center [1076, 426] width 254 height 26
click at [492, 628] on button "Show Drug Pricing" at bounding box center [487, 627] width 110 height 27
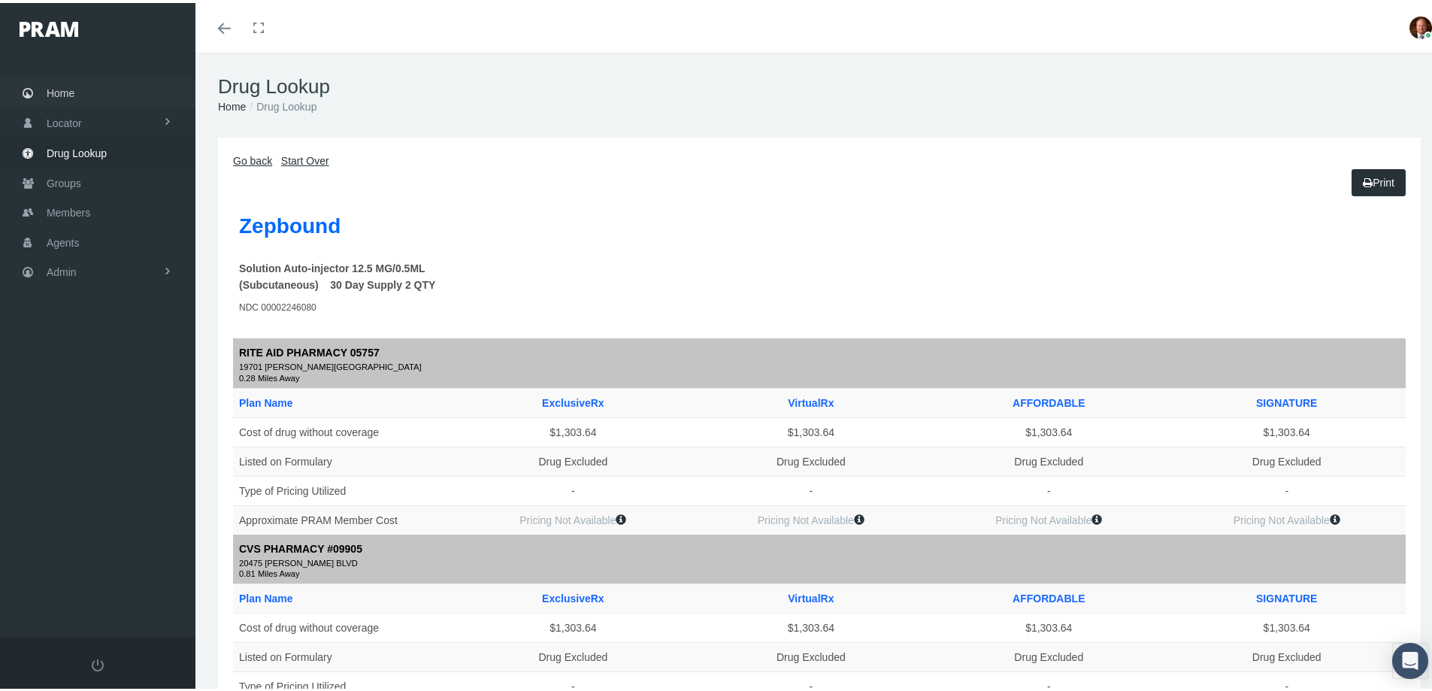
click at [68, 90] on span "Home" at bounding box center [61, 90] width 28 height 29
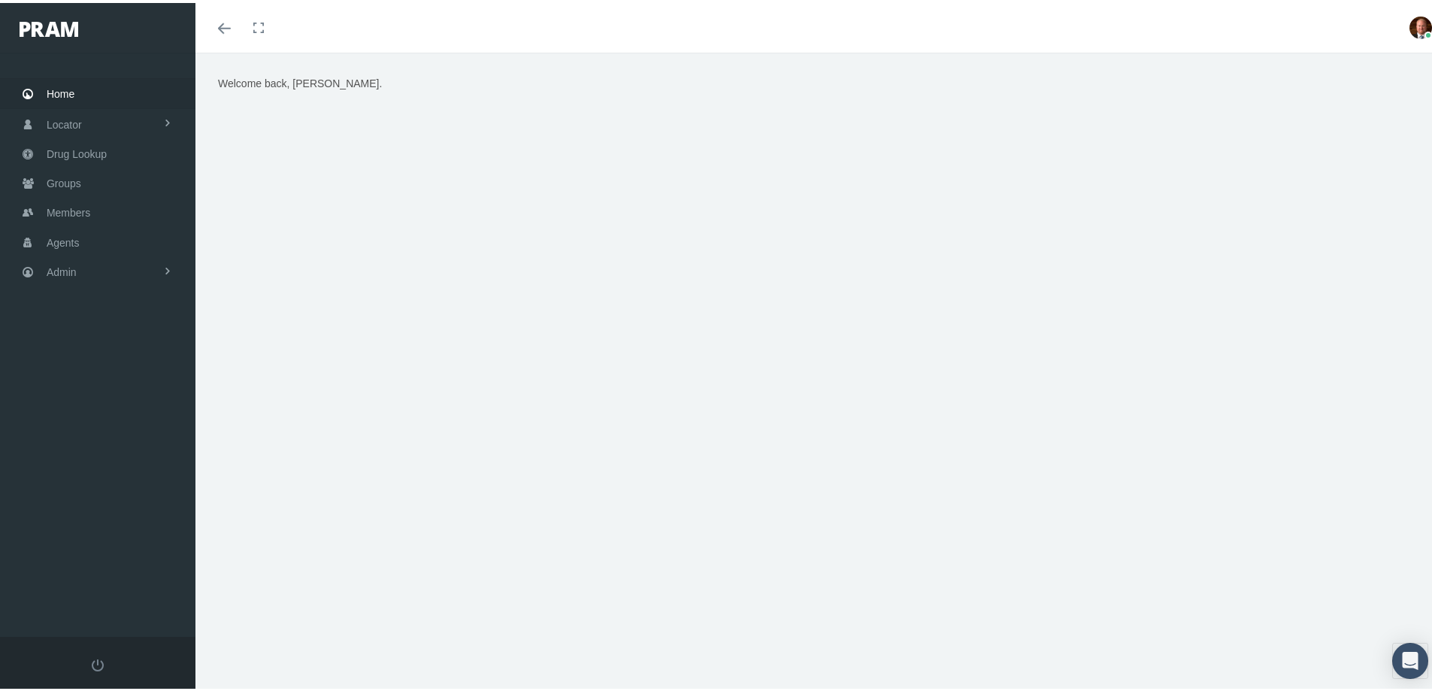
click at [222, 392] on div "Welcome back, [PERSON_NAME]." at bounding box center [819, 260] width 1225 height 376
click at [362, 265] on div "Welcome back, [PERSON_NAME]." at bounding box center [819, 260] width 1225 height 376
